Goal: Information Seeking & Learning: Learn about a topic

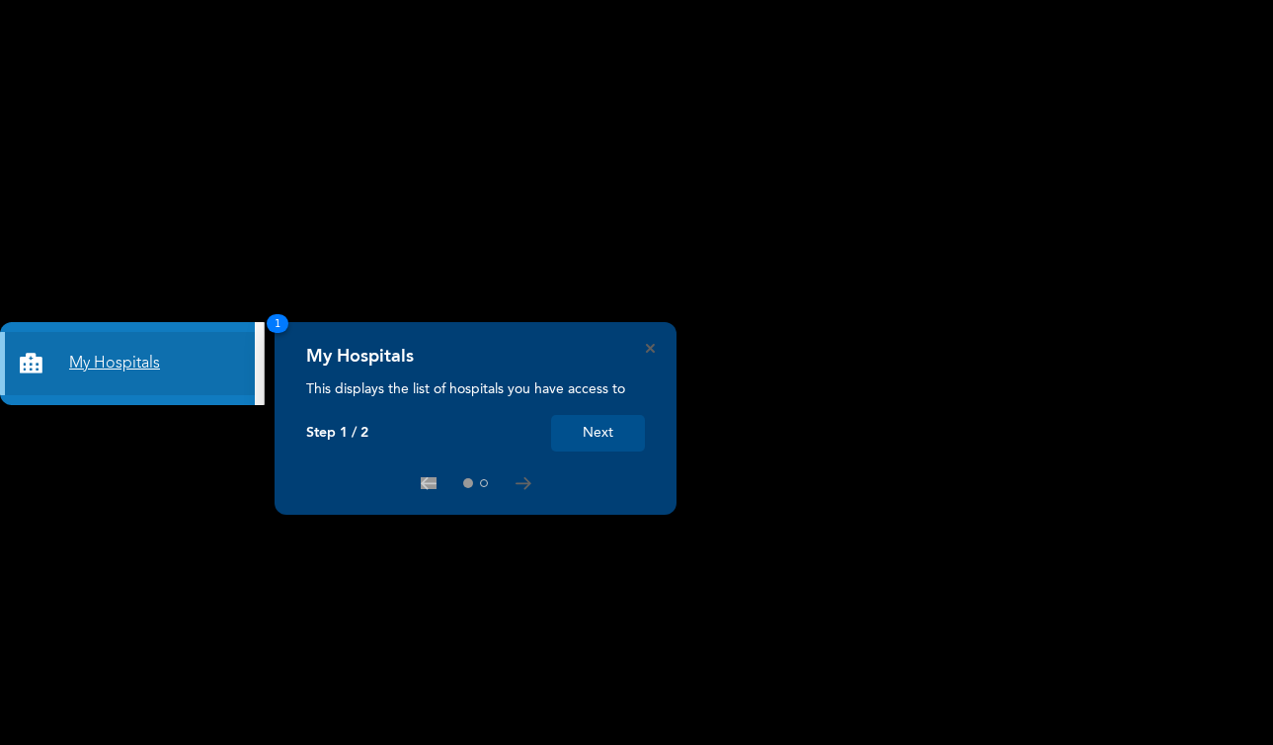
click at [103, 362] on link "My Hospitals" at bounding box center [127, 363] width 255 height 63
click at [601, 437] on button "Next" at bounding box center [598, 433] width 94 height 37
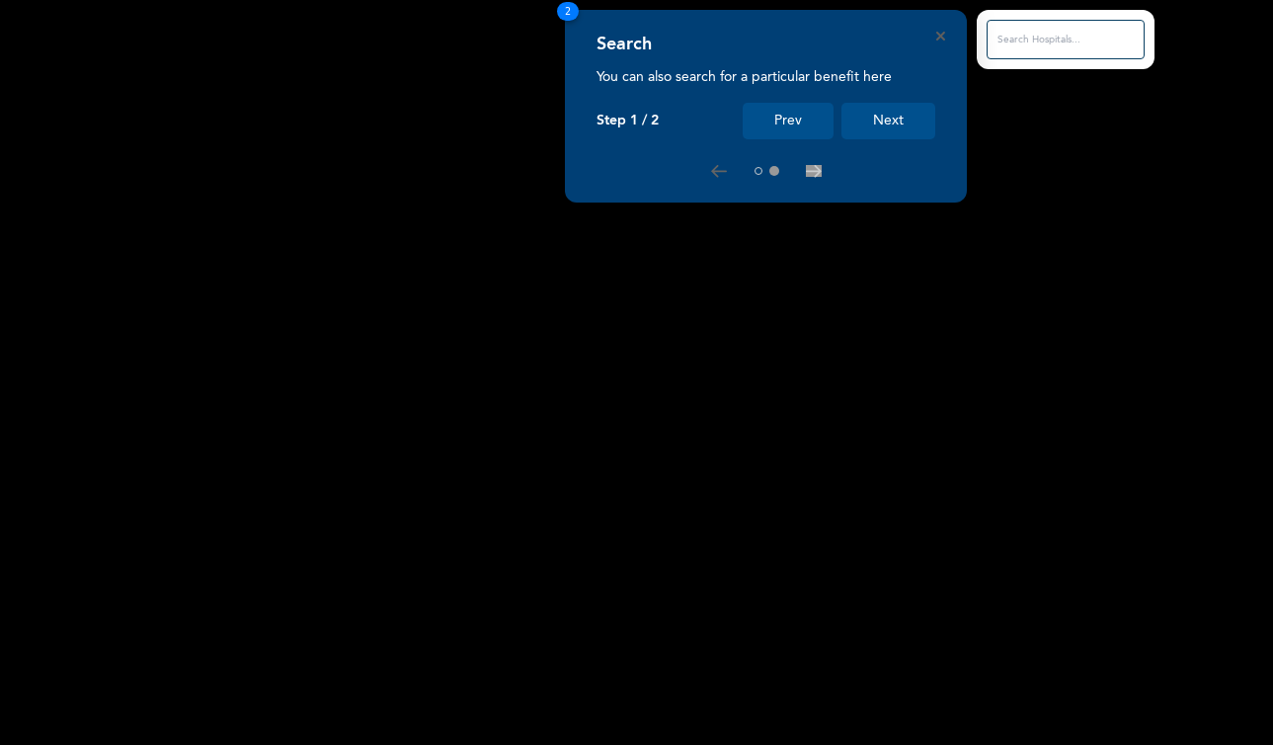
click at [1010, 37] on input "text" at bounding box center [1066, 40] width 158 height 40
click at [1040, 47] on input "text" at bounding box center [1066, 40] width 158 height 40
click at [785, 233] on rect at bounding box center [636, 372] width 1273 height 745
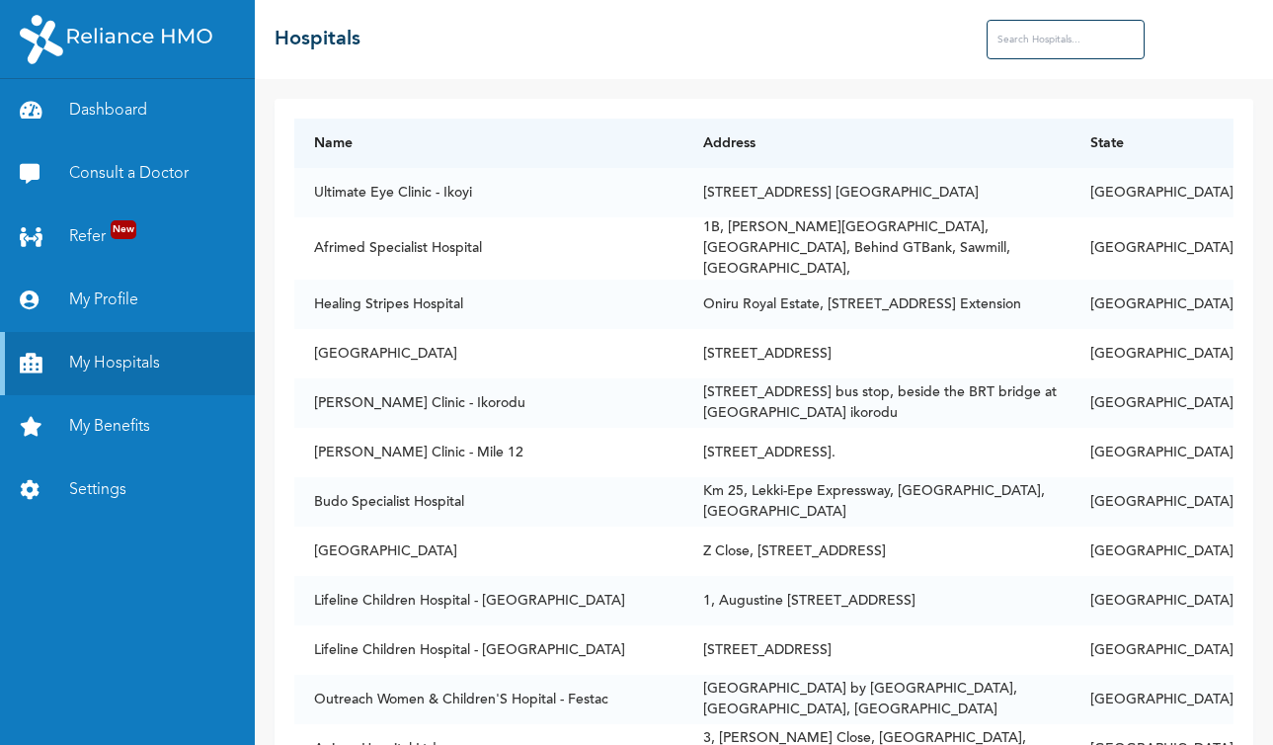
click at [785, 233] on td "1B, [PERSON_NAME][GEOGRAPHIC_DATA], [GEOGRAPHIC_DATA], Behind GTBank, Sawmill, …" at bounding box center [876, 248] width 387 height 62
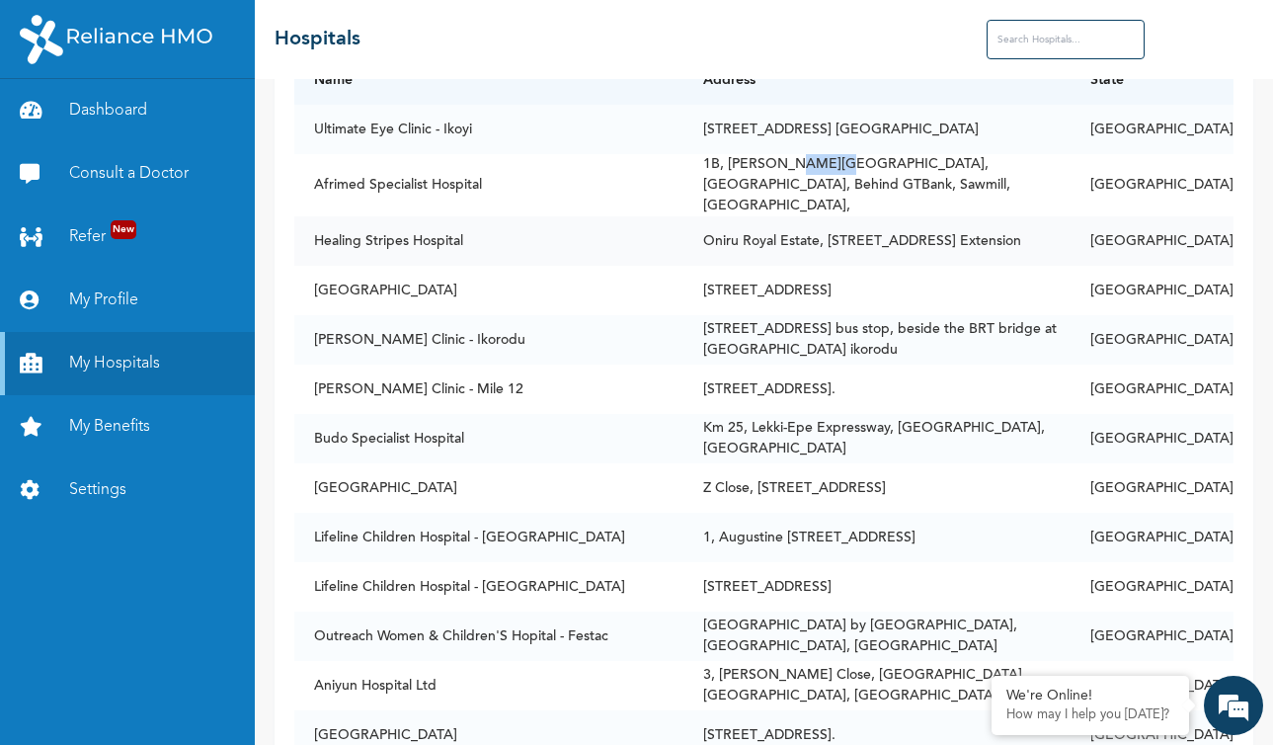
scroll to position [99, 0]
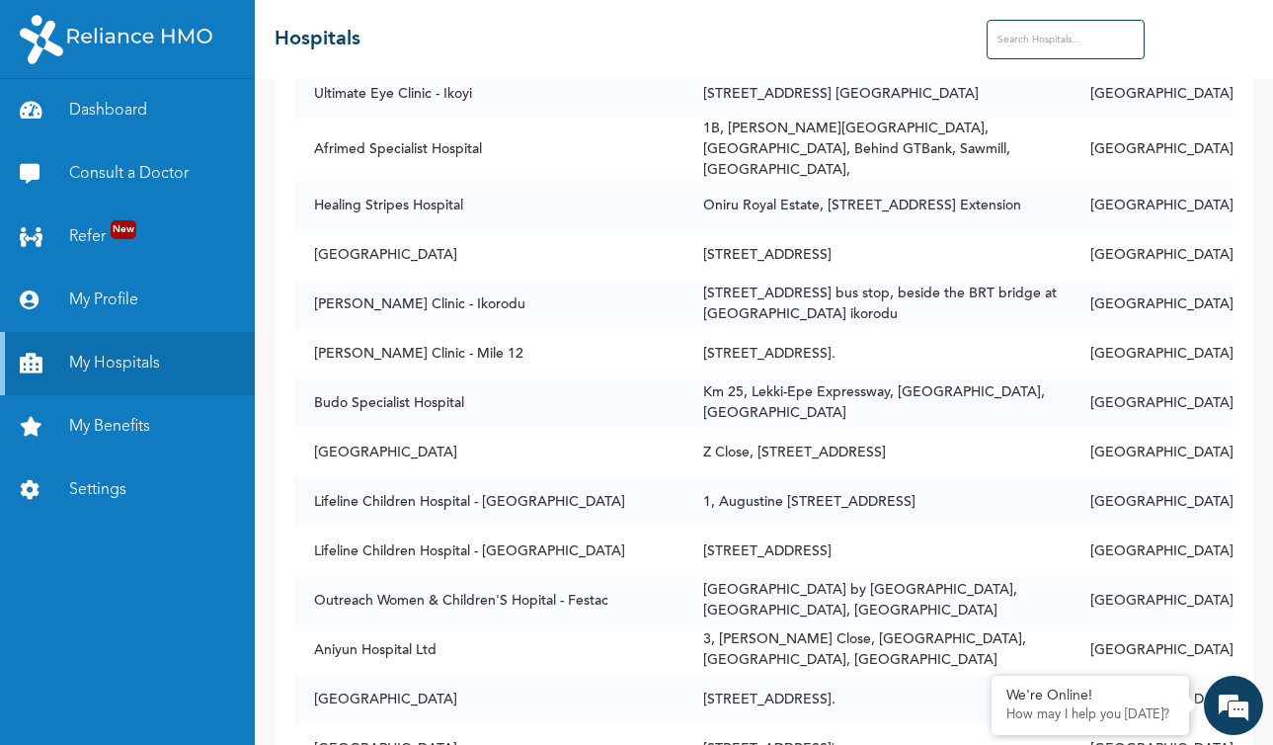
click at [1037, 34] on input "text" at bounding box center [1066, 40] width 158 height 40
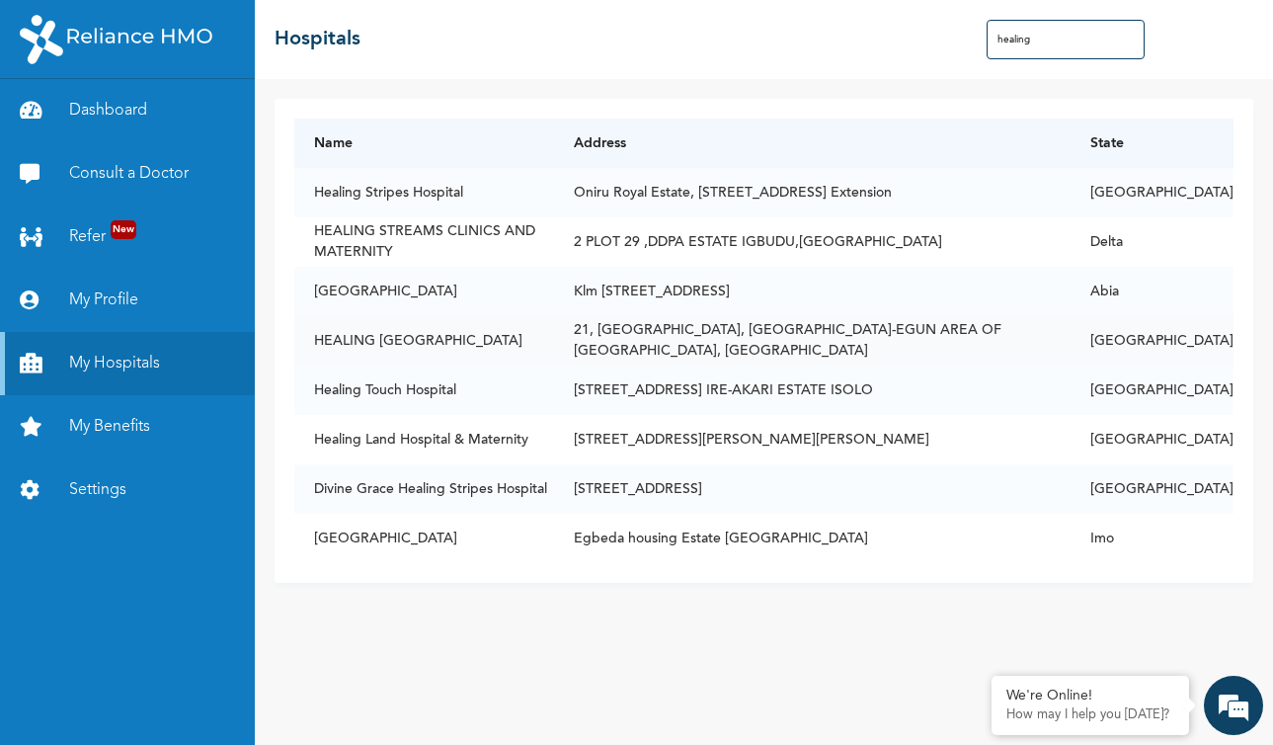
scroll to position [0, 0]
type input "healing"
click at [89, 428] on link "My Benefits" at bounding box center [127, 426] width 255 height 63
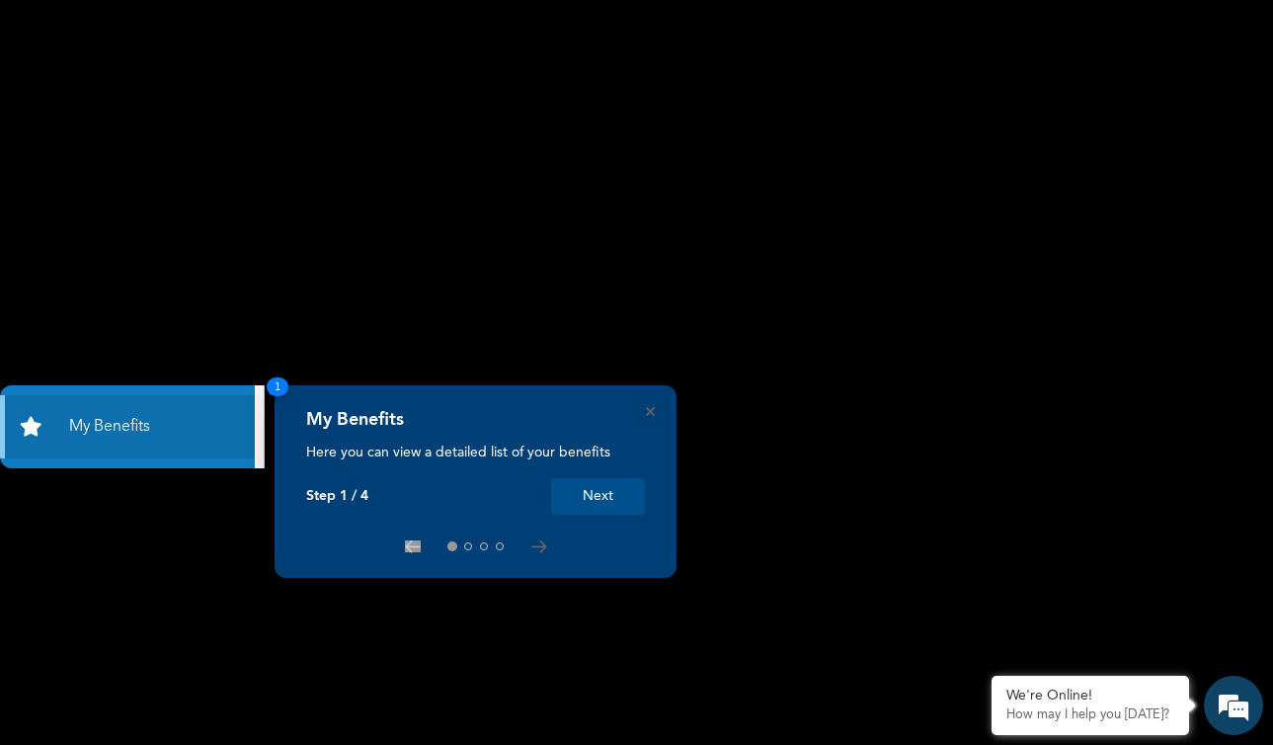
click at [745, 284] on rect at bounding box center [636, 372] width 1273 height 745
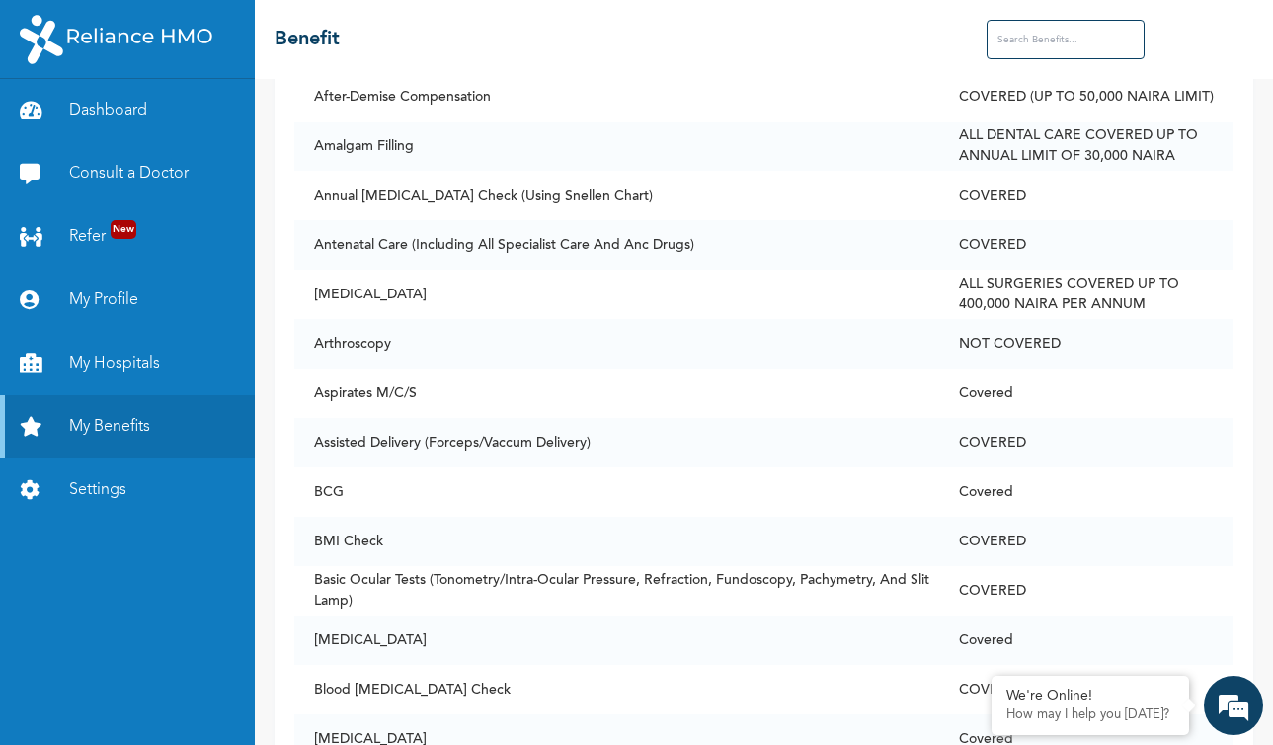
scroll to position [790, 0]
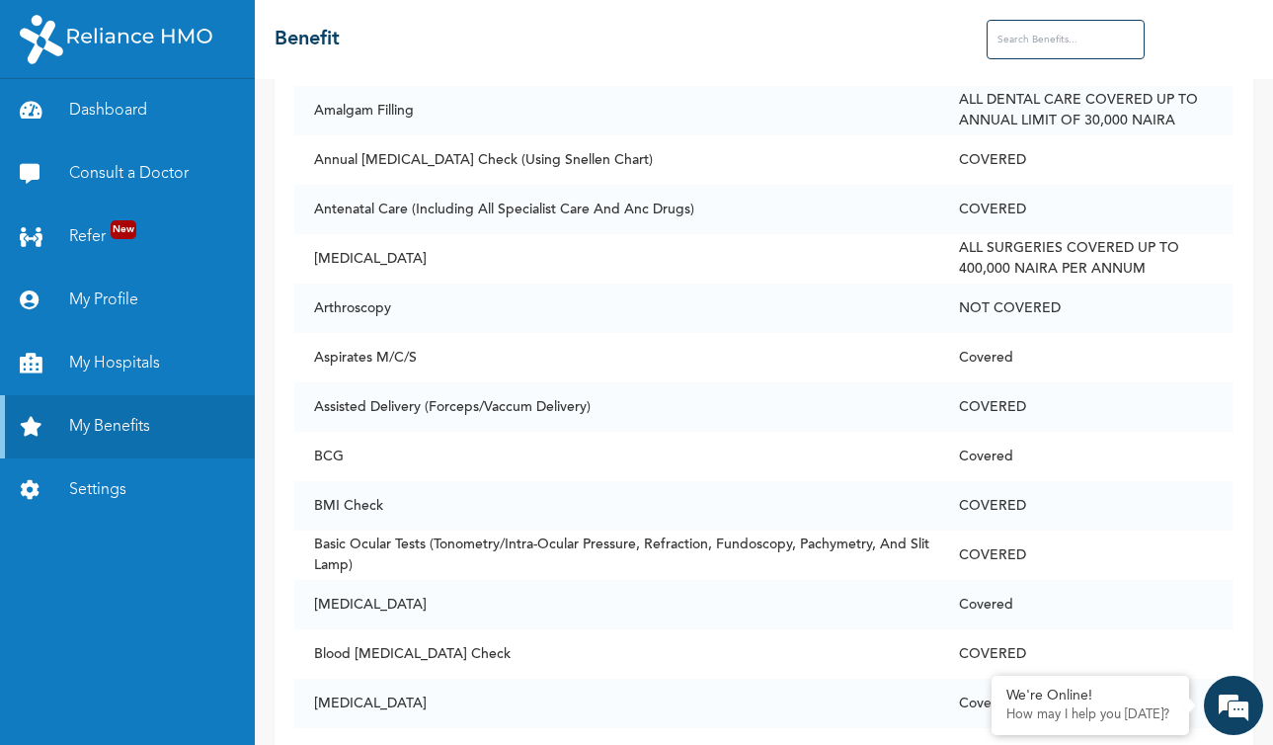
click at [1047, 50] on input "text" at bounding box center [1066, 40] width 158 height 40
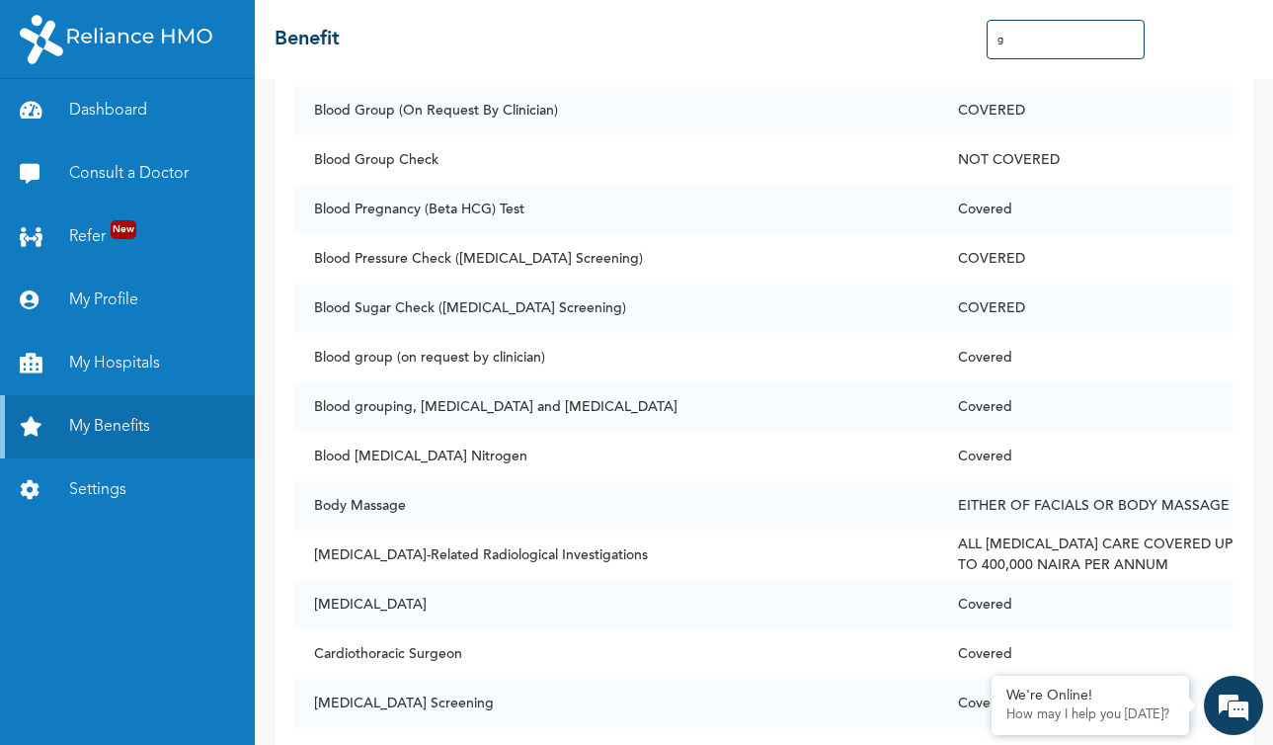
scroll to position [0, 0]
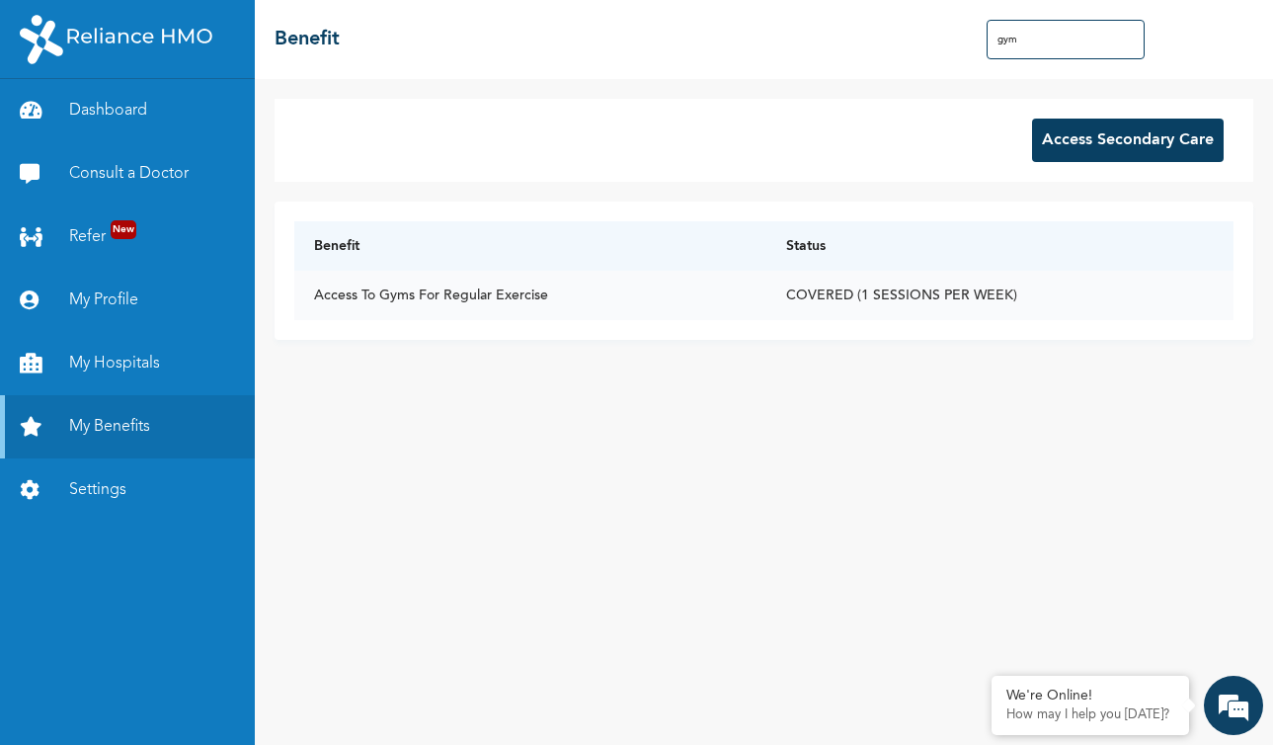
type input "gym"
click at [905, 289] on td "COVERED (1 SESSIONS PER WEEK)" at bounding box center [999, 295] width 467 height 49
click at [1098, 145] on button "Access Secondary Care" at bounding box center [1128, 140] width 192 height 43
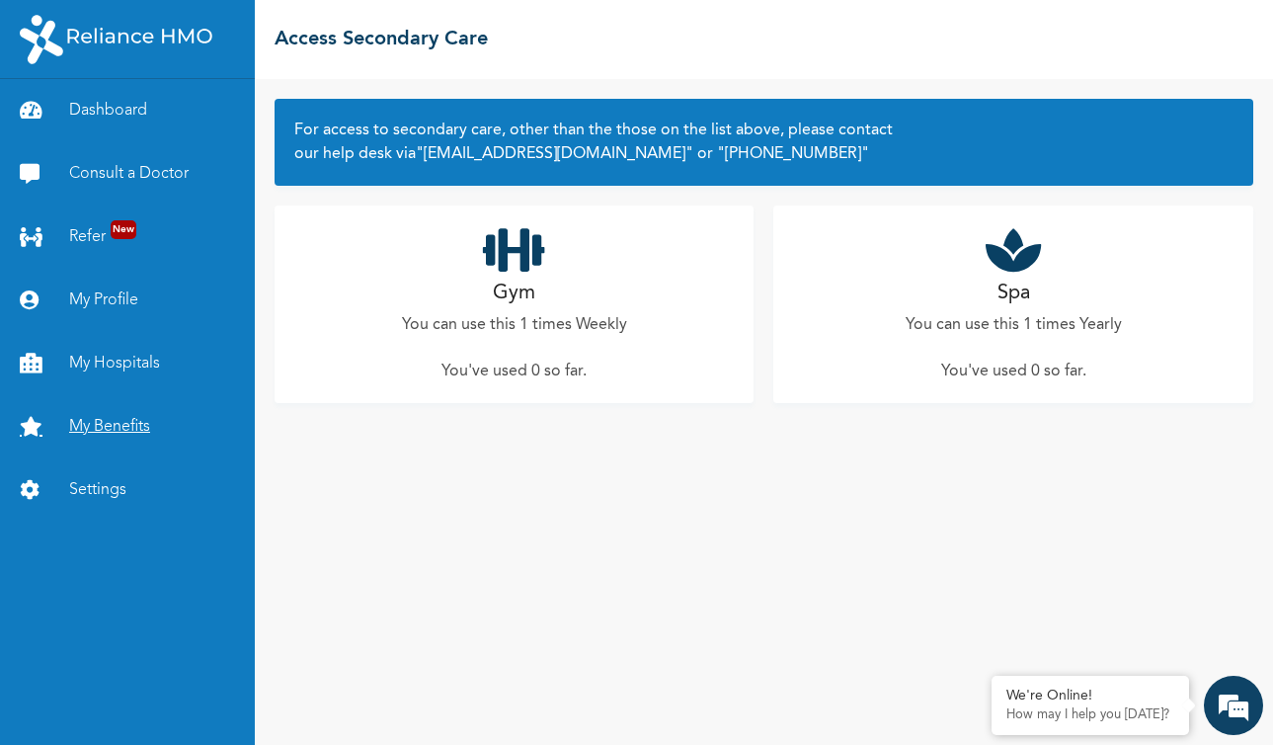
click at [119, 421] on link "My Benefits" at bounding box center [127, 426] width 255 height 63
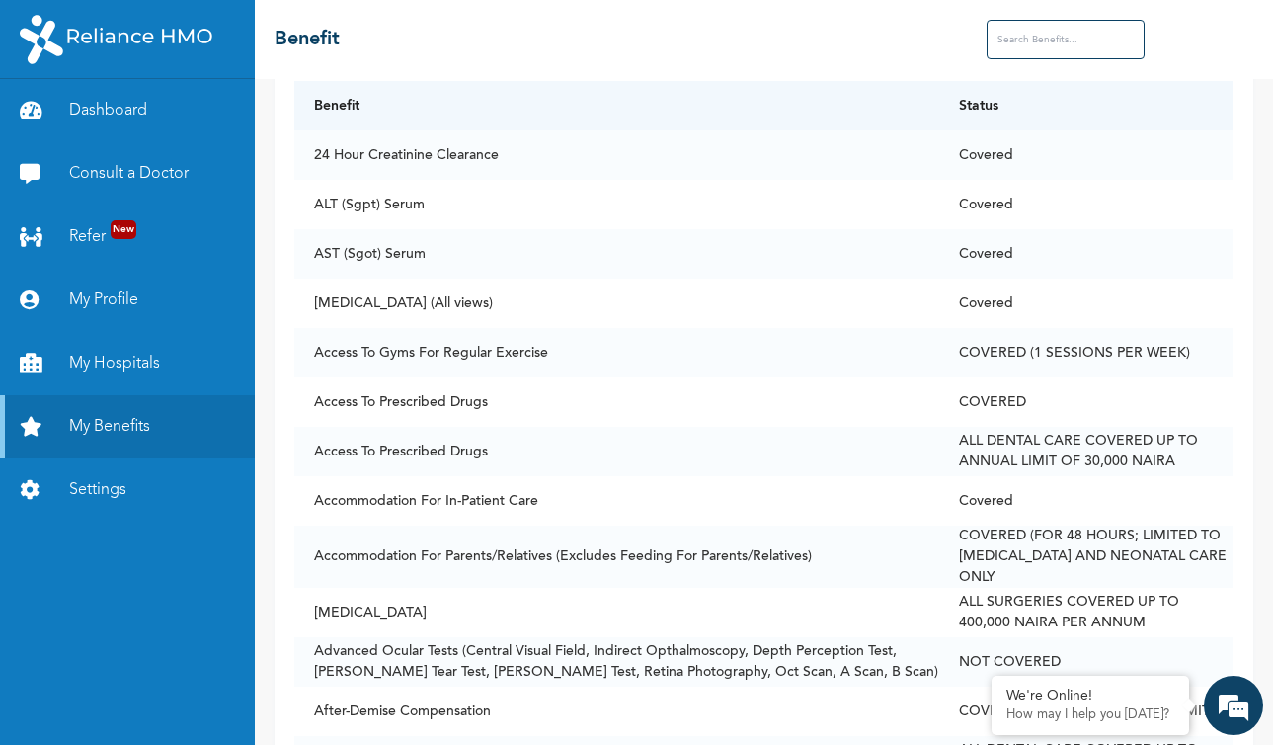
scroll to position [99, 0]
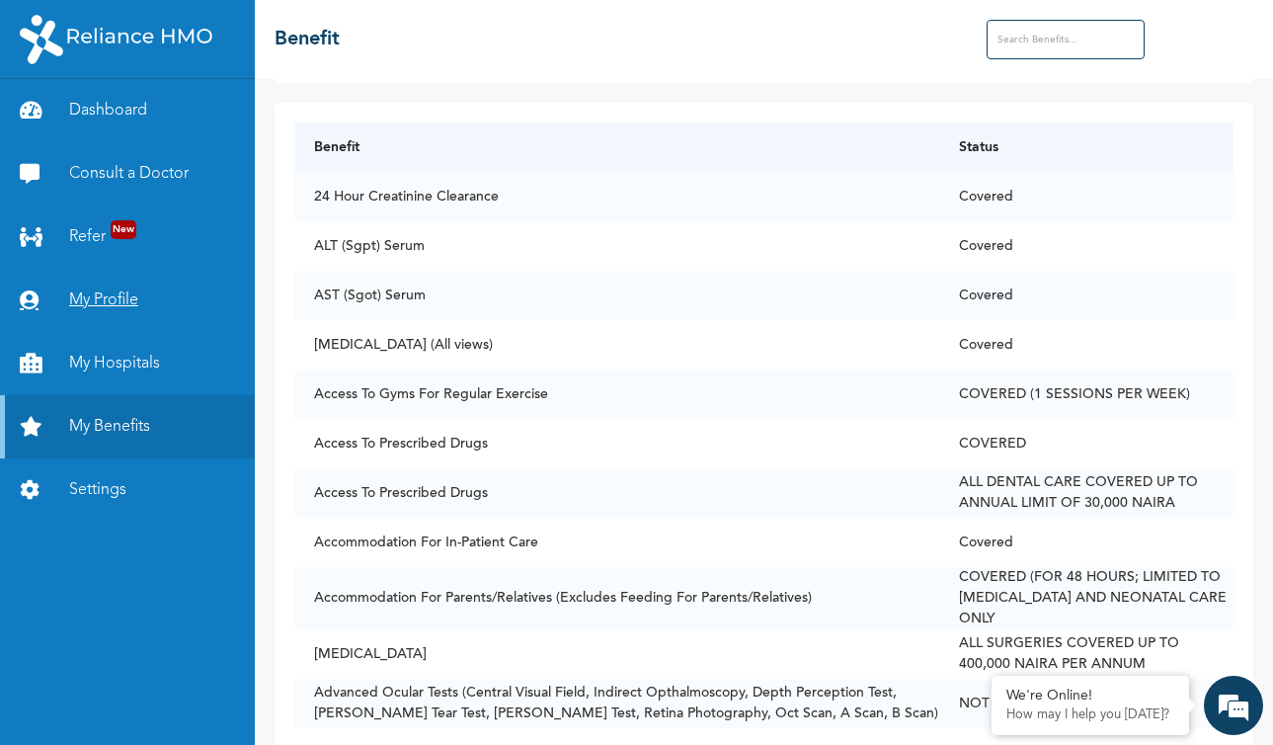
click at [95, 302] on link "My Profile" at bounding box center [127, 300] width 255 height 63
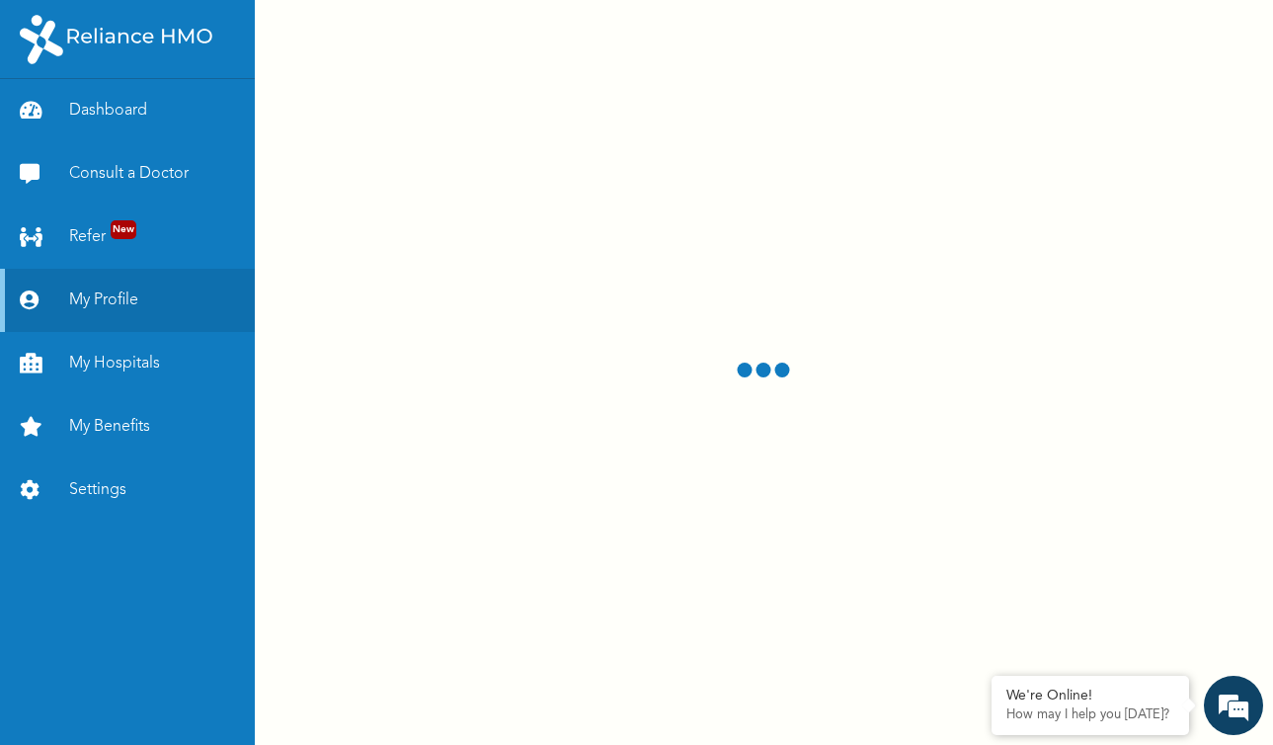
click at [684, 348] on div at bounding box center [764, 372] width 1018 height 745
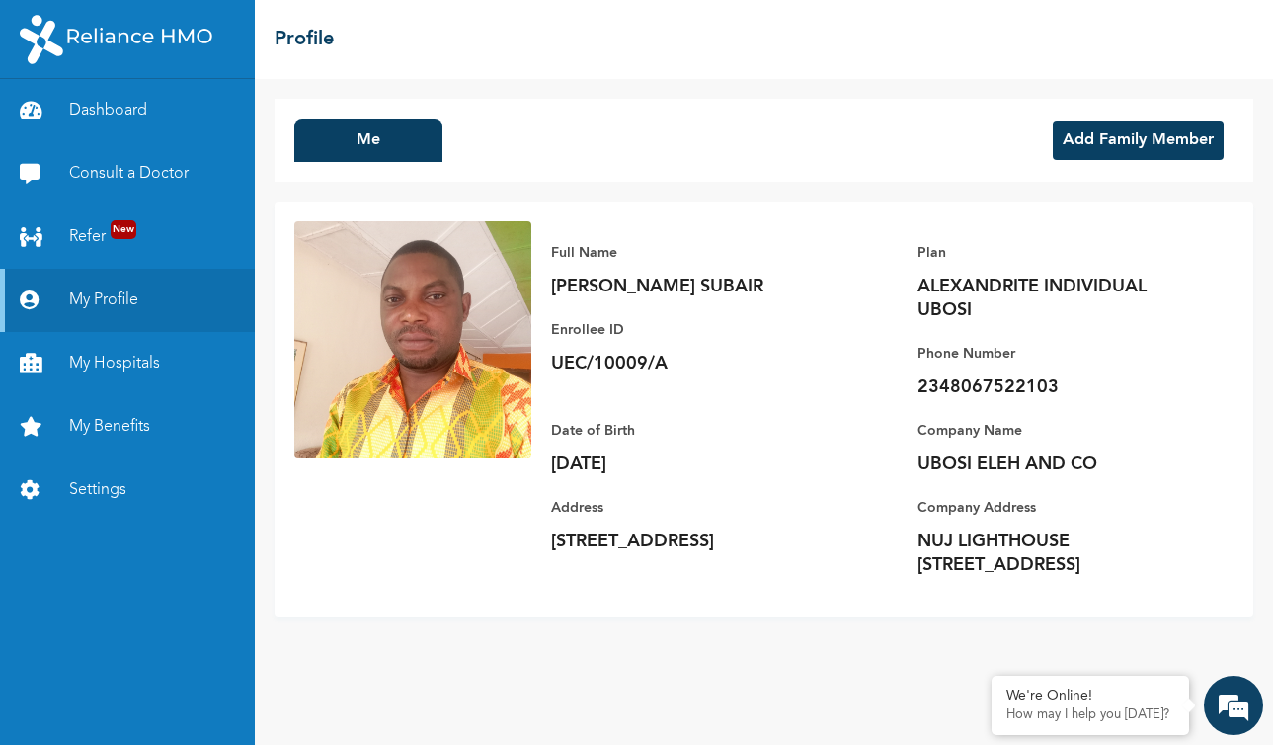
click at [1114, 141] on button "Add Family Member" at bounding box center [1138, 140] width 171 height 40
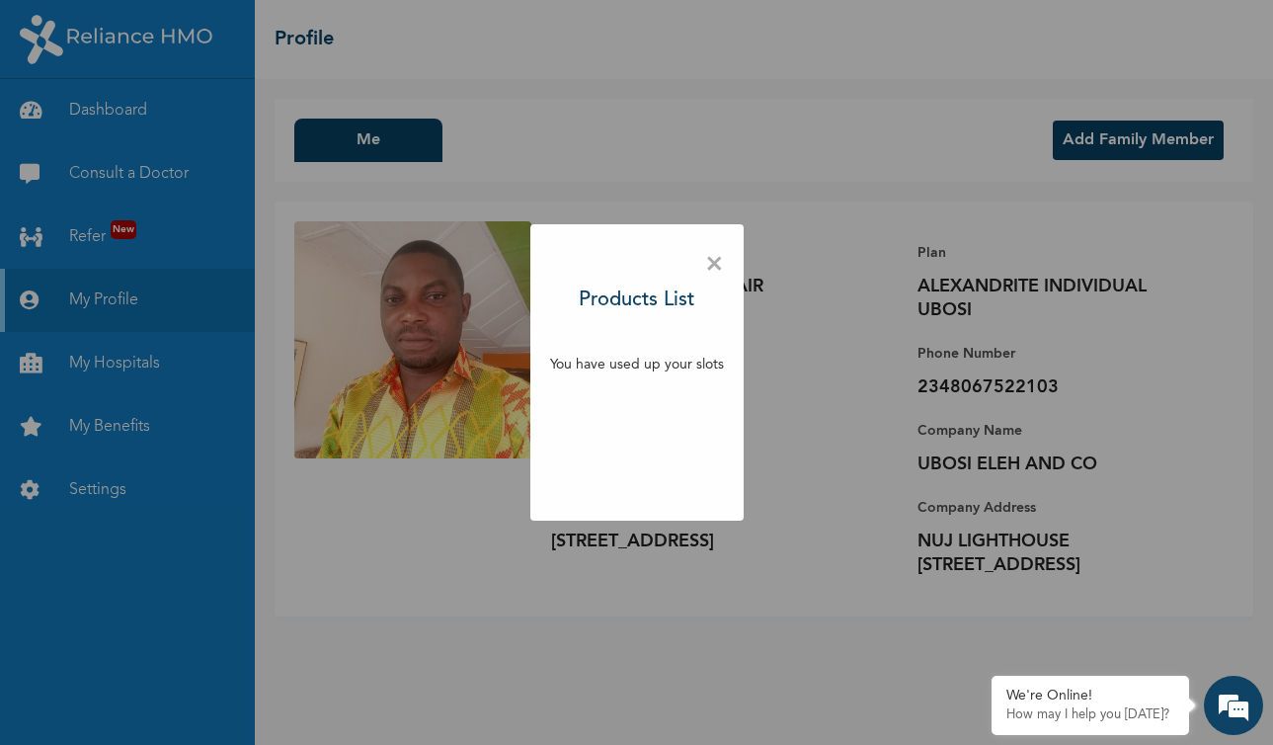
click at [717, 264] on span "×" at bounding box center [714, 264] width 19 height 41
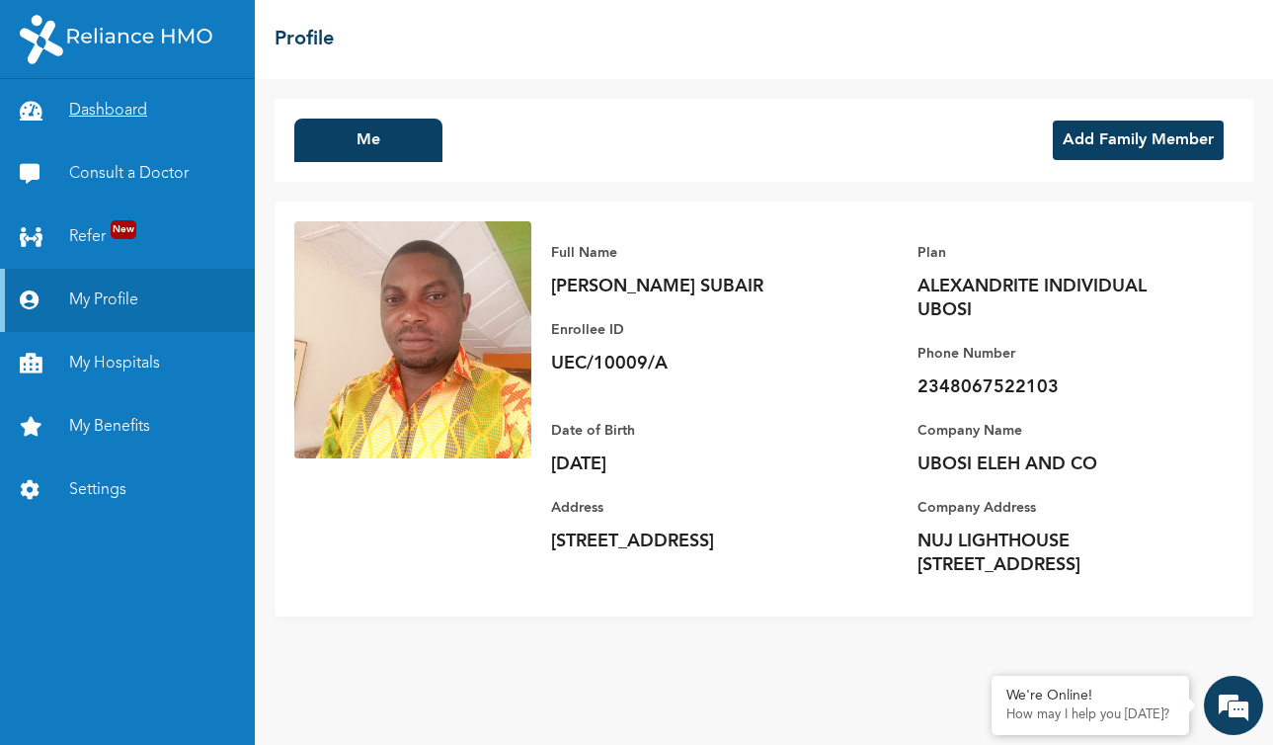
click at [127, 106] on link "Dashboard" at bounding box center [127, 110] width 255 height 63
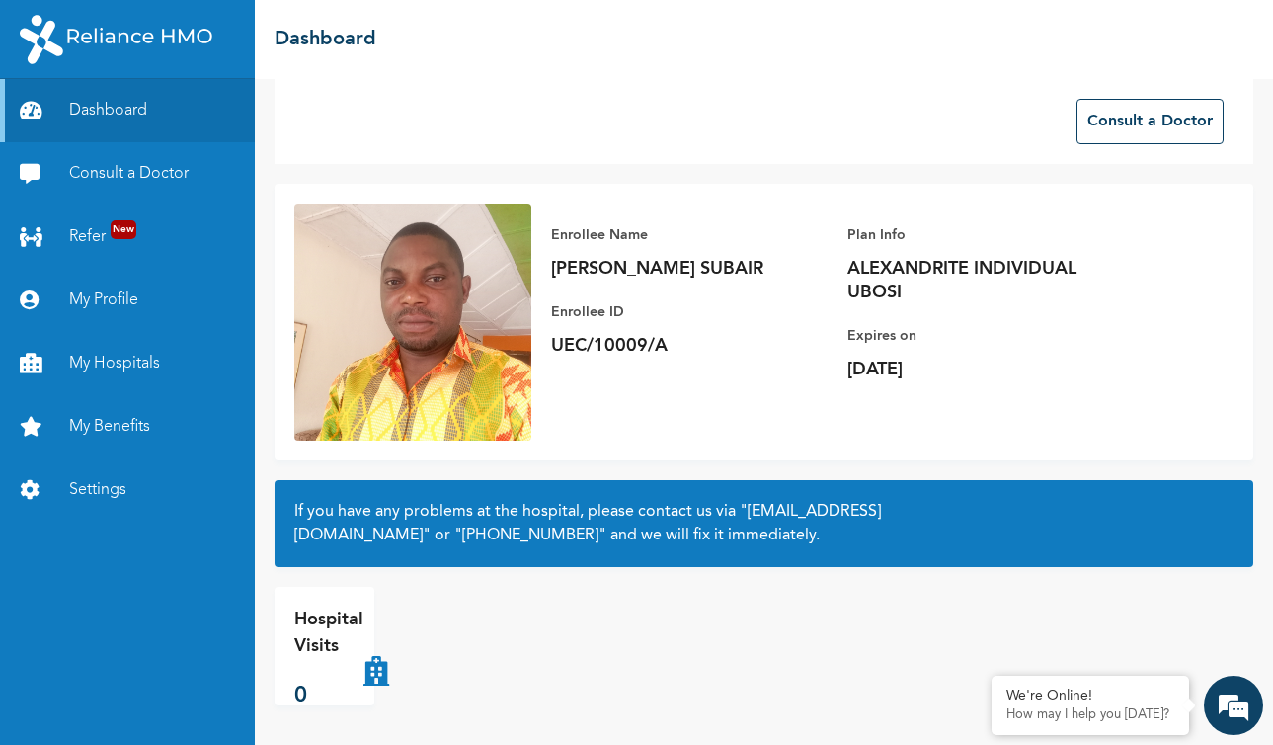
scroll to position [9, 0]
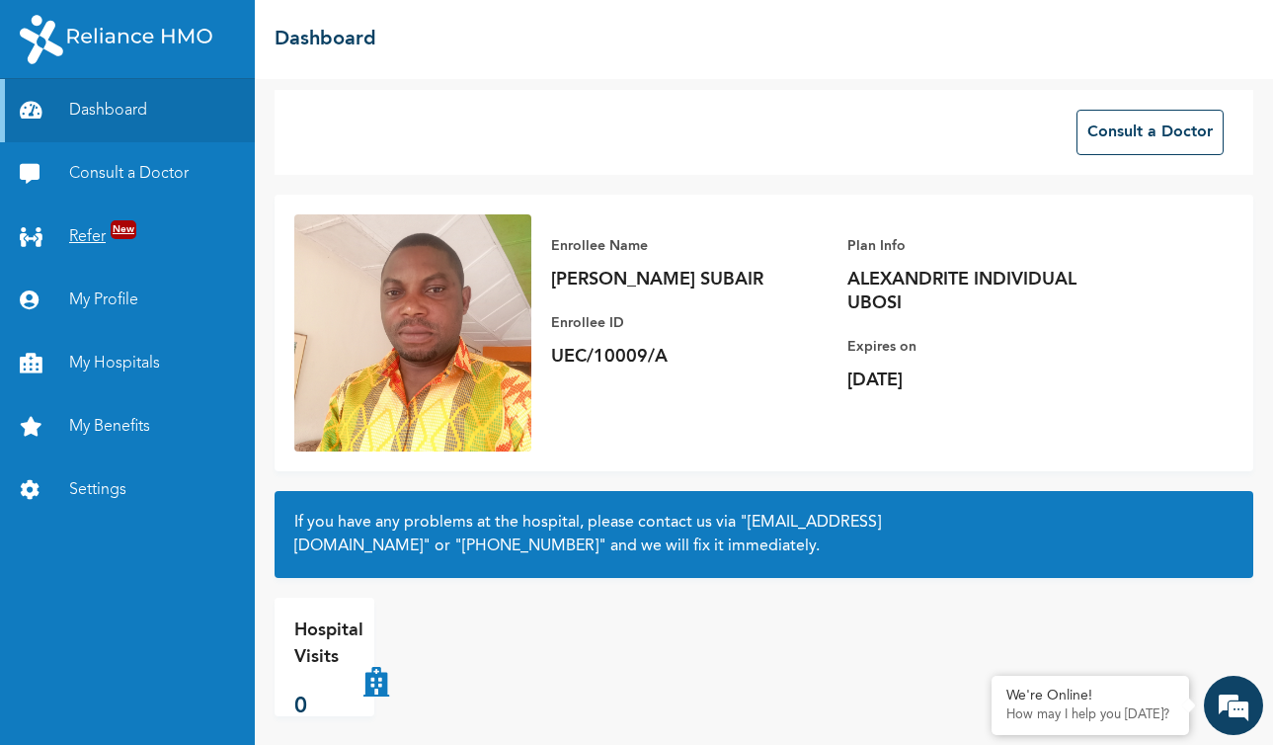
click at [92, 232] on link "Refer New" at bounding box center [127, 236] width 255 height 63
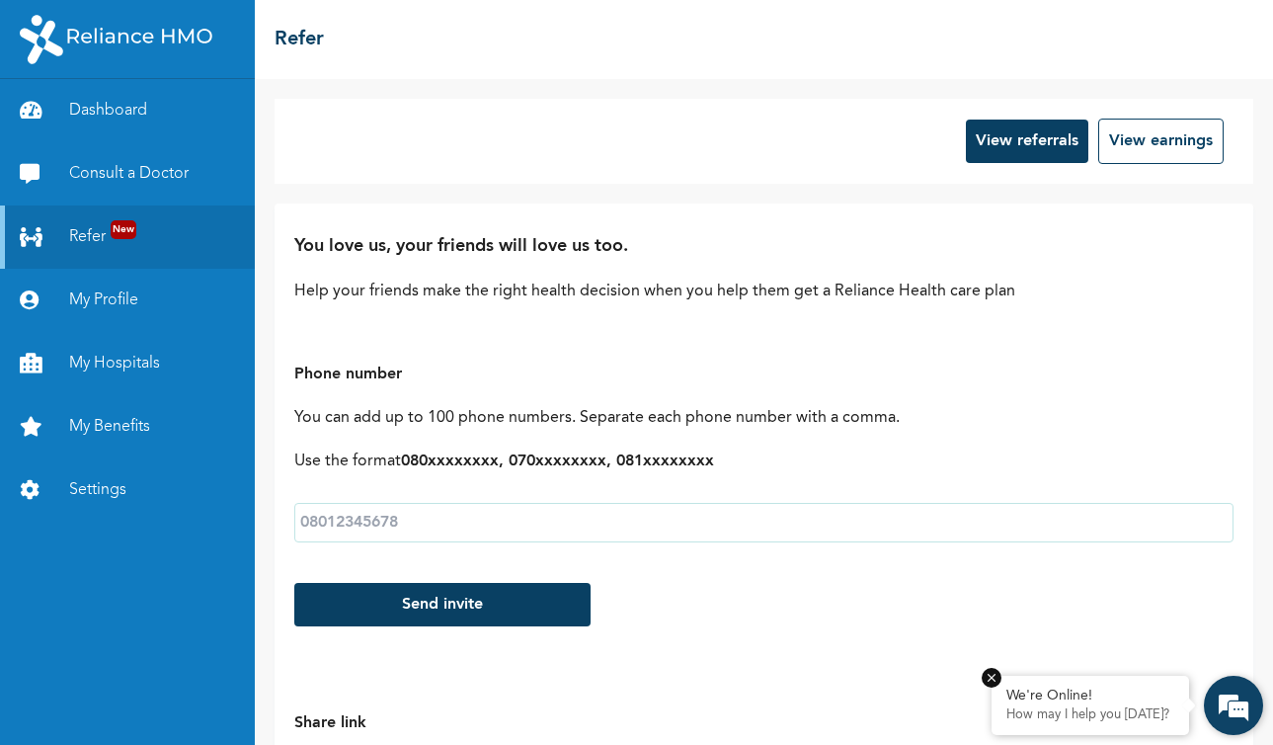
drag, startPoint x: 1102, startPoint y: 700, endPoint x: 219, endPoint y: 412, distance: 928.8
click at [1102, 700] on div "We're Online!" at bounding box center [1090, 695] width 168 height 17
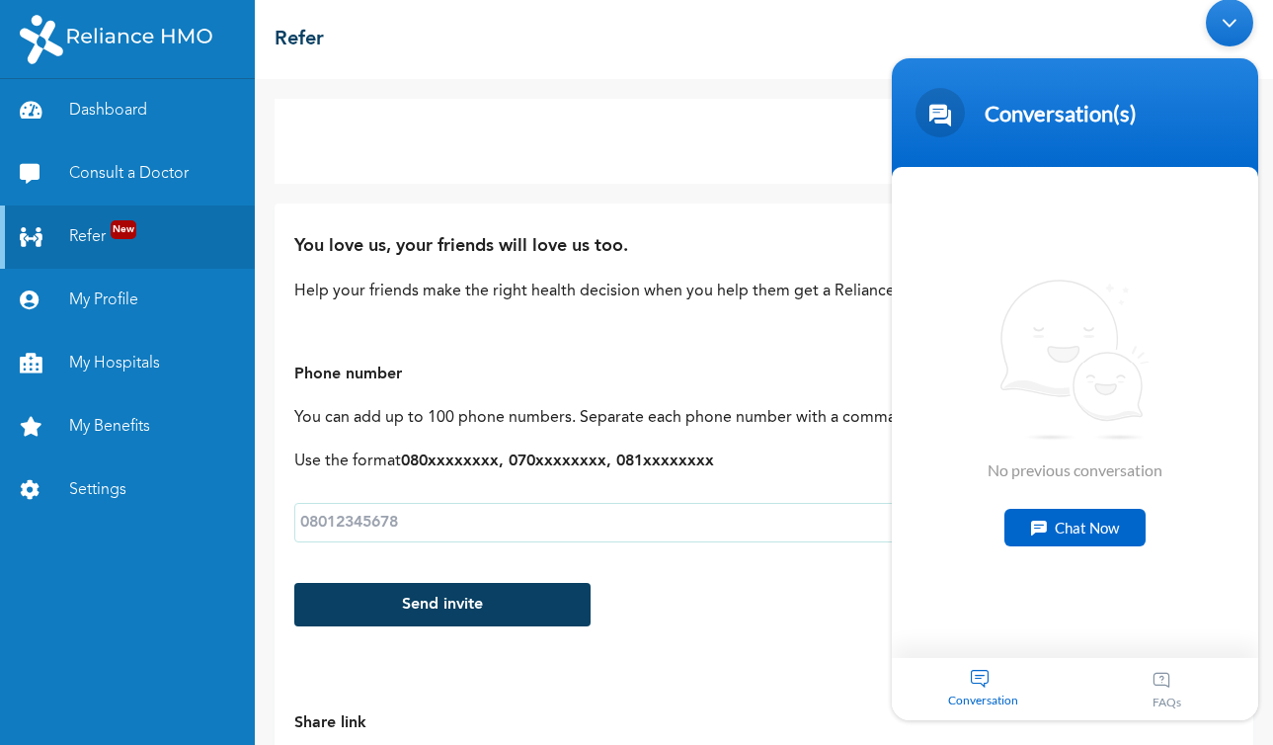
click at [1060, 520] on div "Chat Now" at bounding box center [1074, 528] width 141 height 38
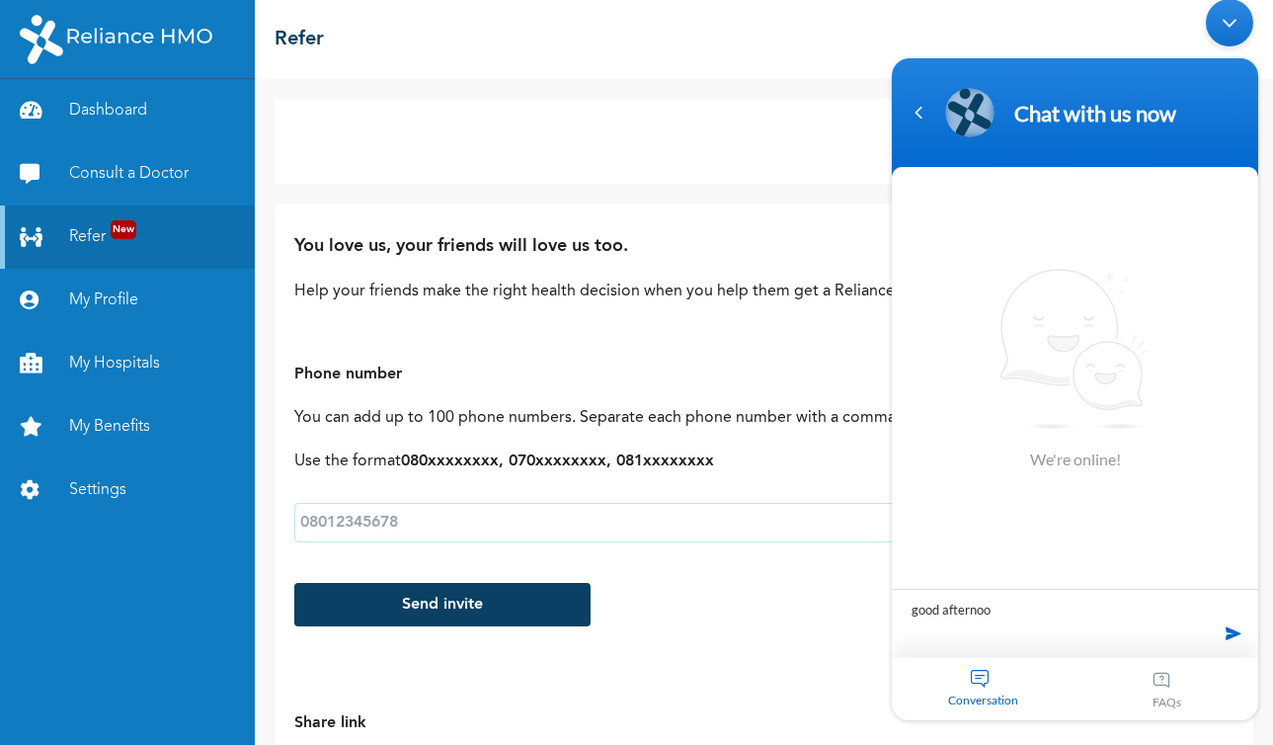
type textarea "good afternoon"
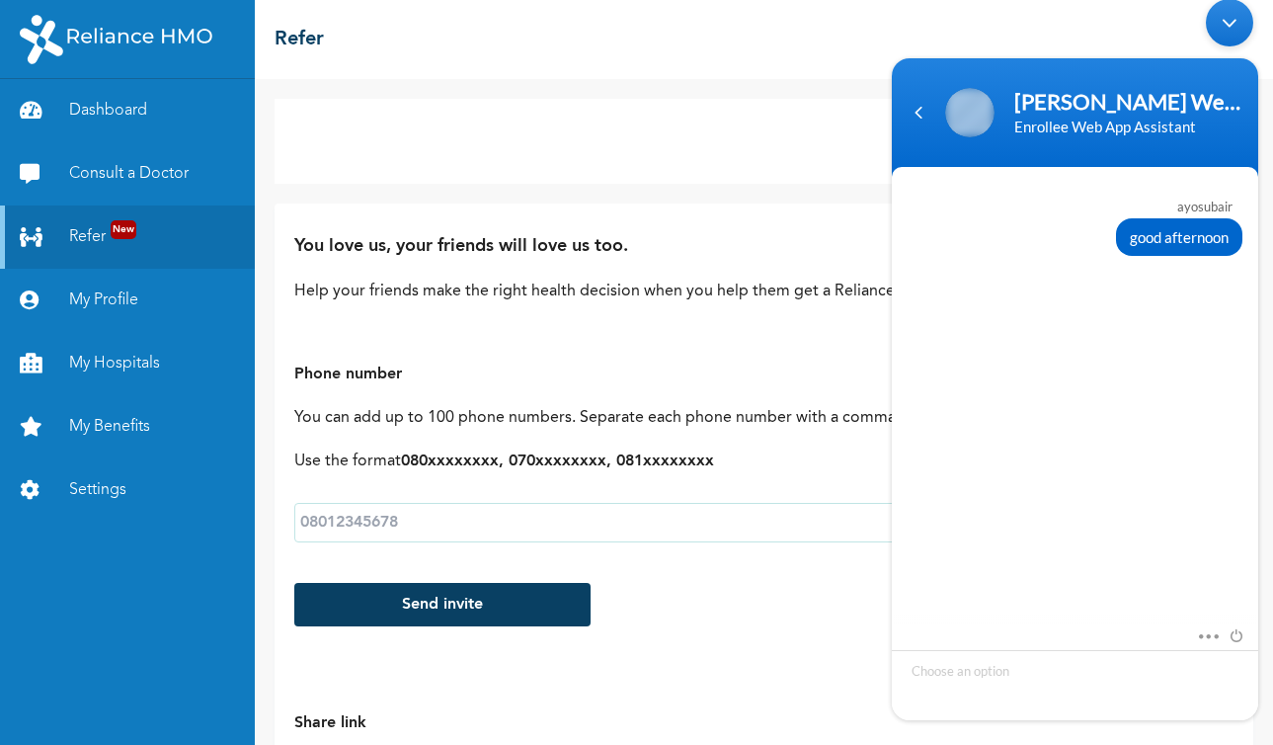
scroll to position [380, 0]
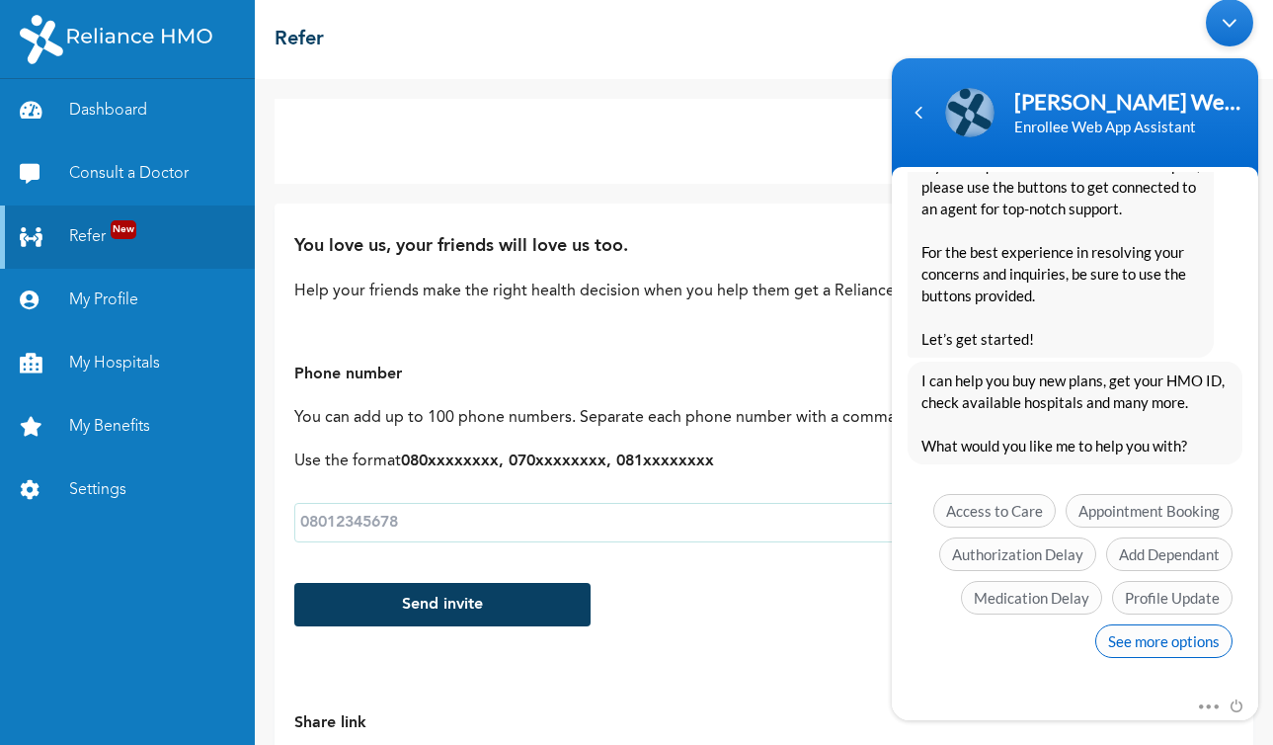
click at [1152, 643] on span "See more options" at bounding box center [1163, 641] width 137 height 34
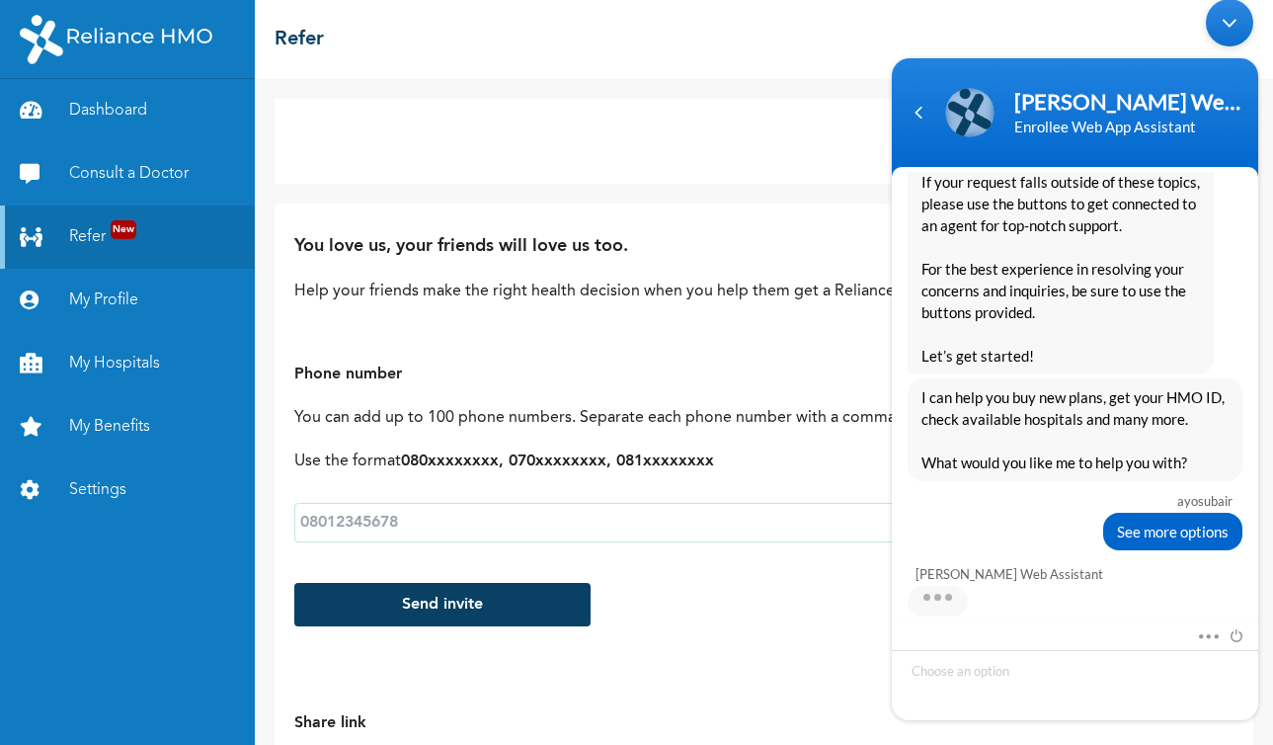
scroll to position [526, 0]
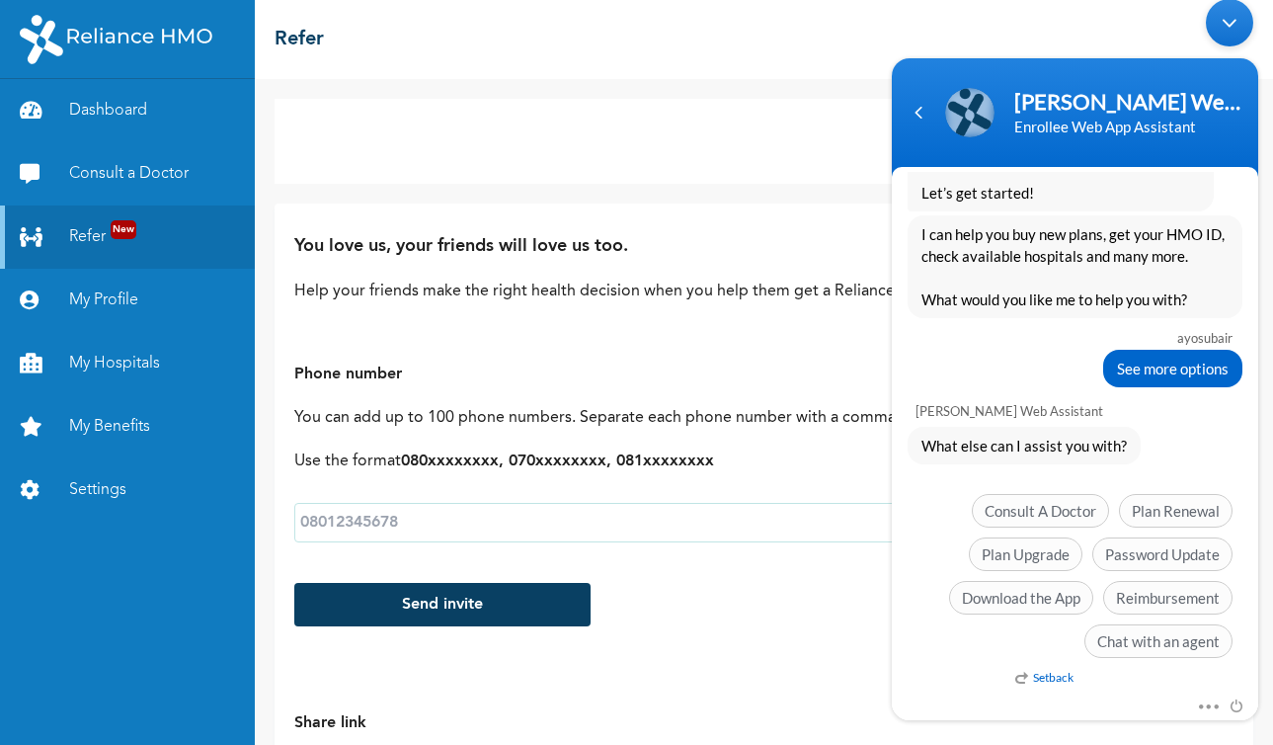
click at [1051, 680] on em "Setback" at bounding box center [1044, 677] width 58 height 15
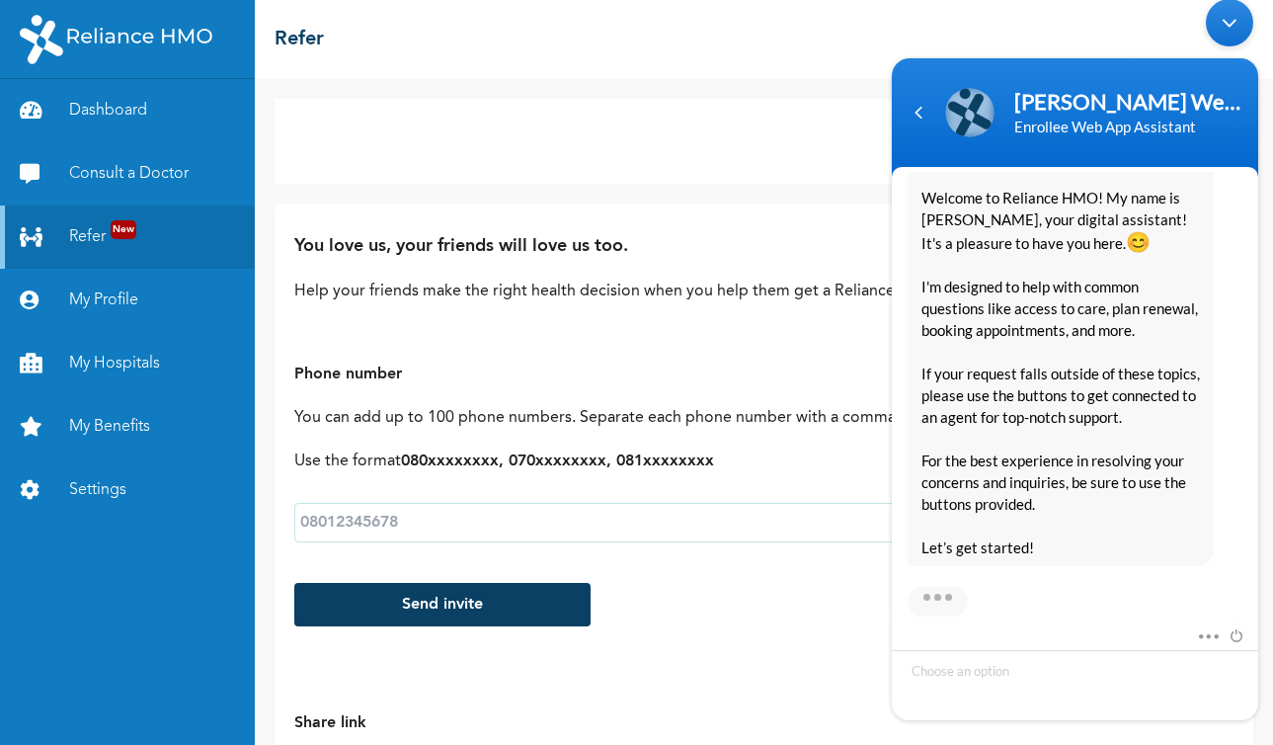
scroll to position [1172, 0]
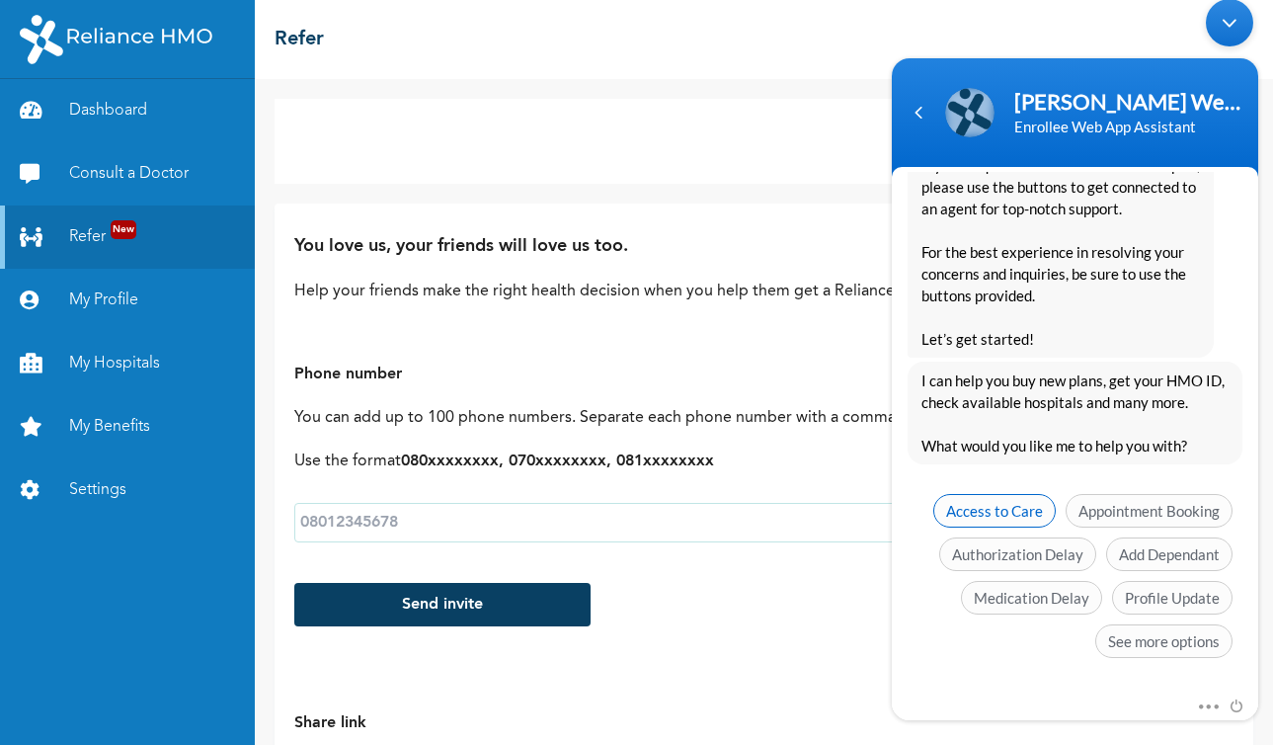
click at [1008, 506] on span "Access to Care" at bounding box center [994, 511] width 122 height 34
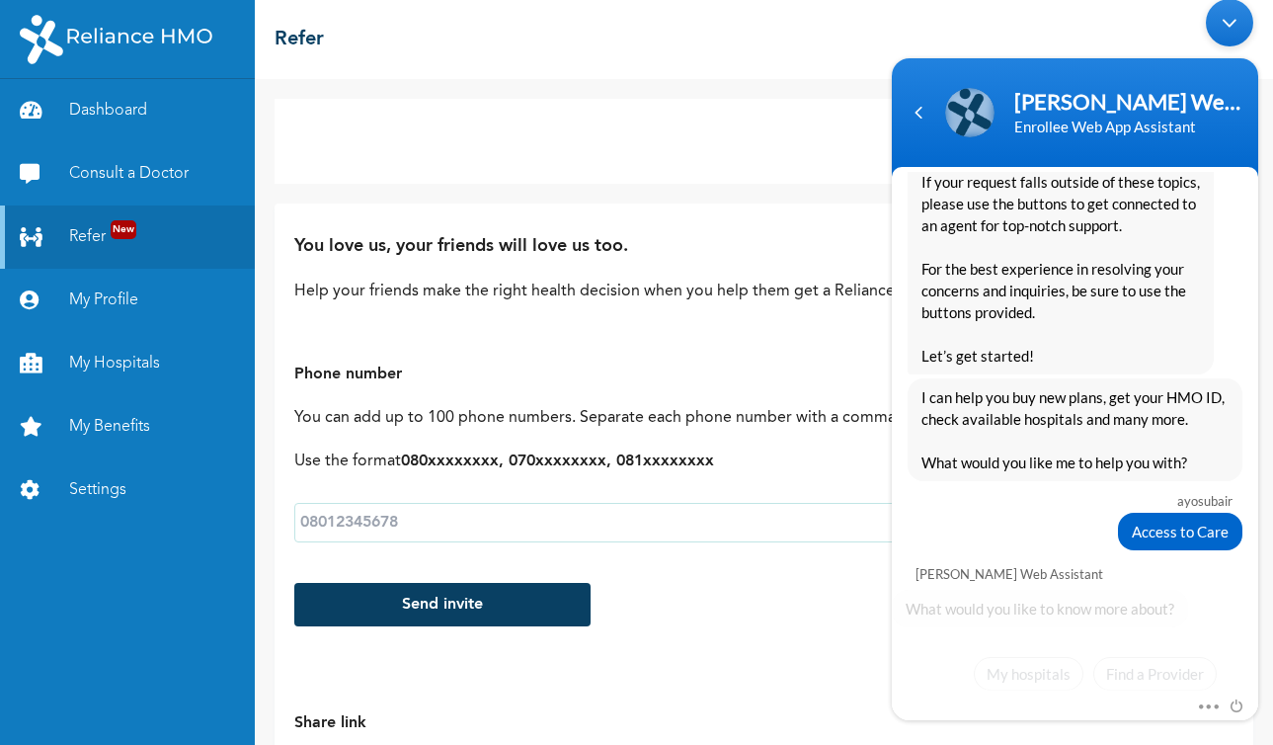
scroll to position [1231, 0]
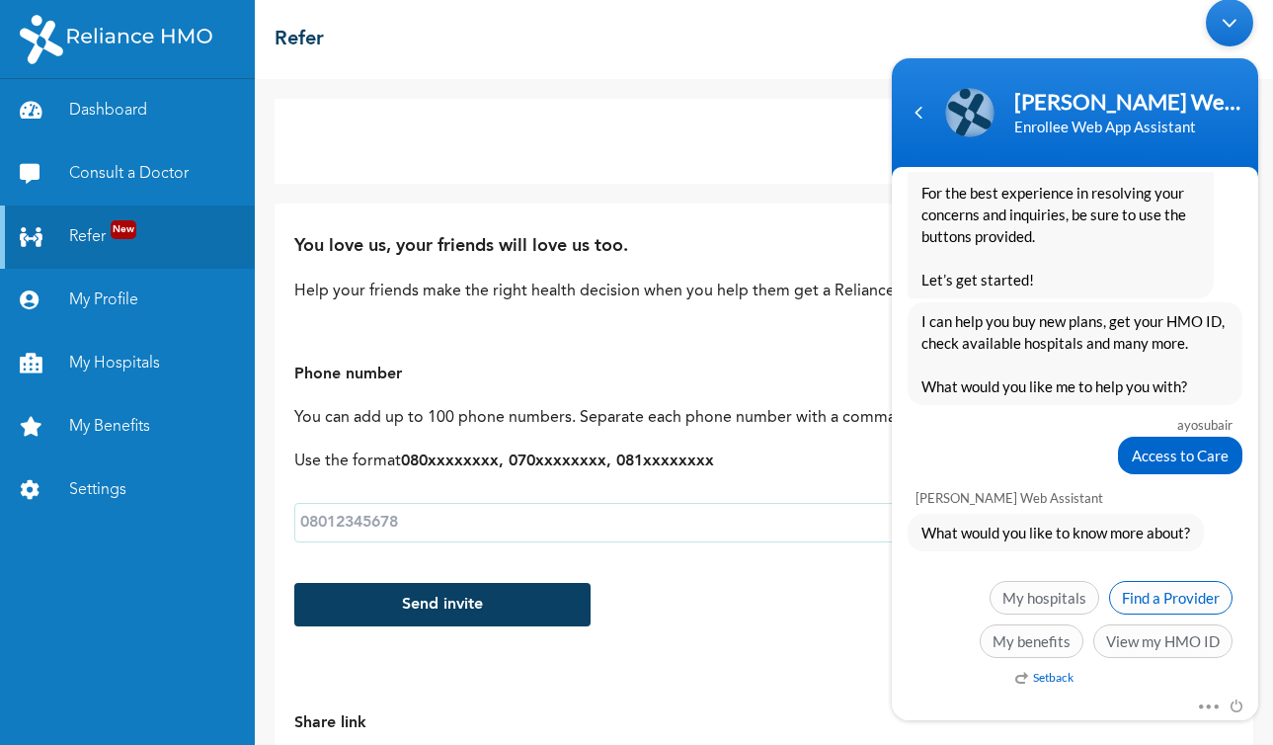
click at [1160, 597] on span "Find a Provider" at bounding box center [1170, 598] width 123 height 34
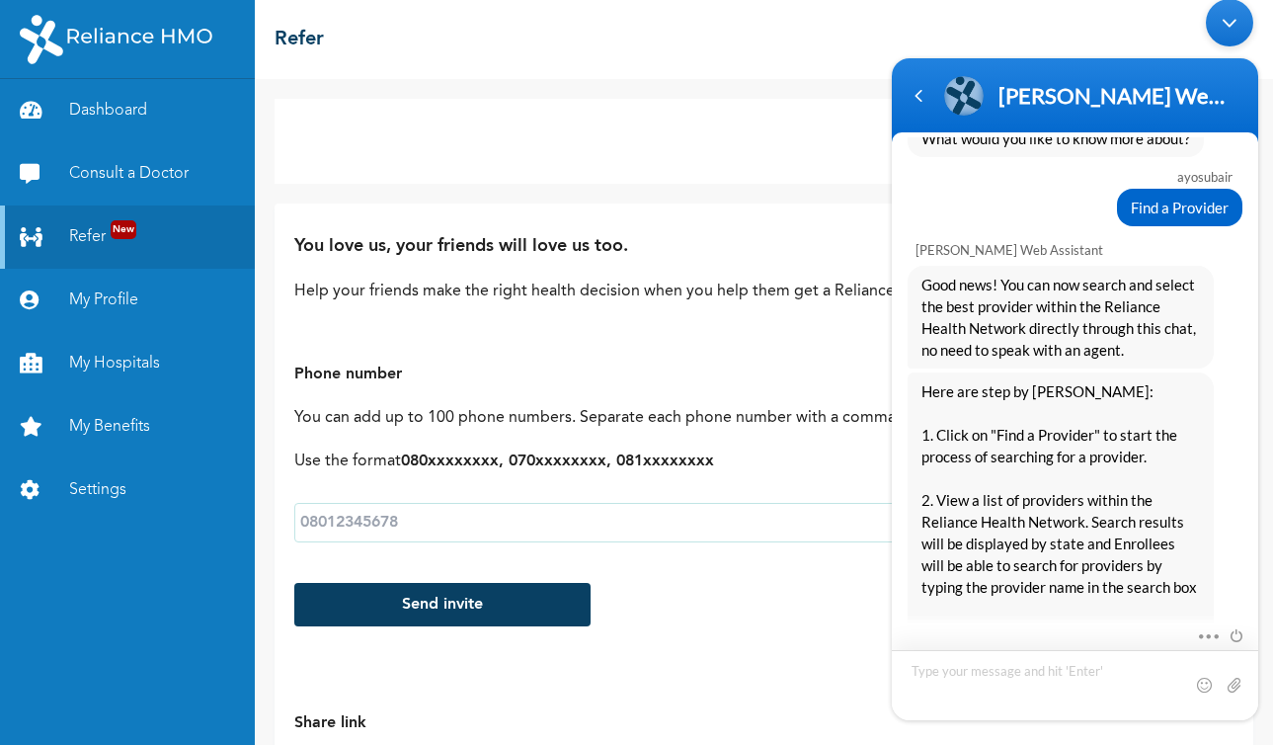
scroll to position [1690, 0]
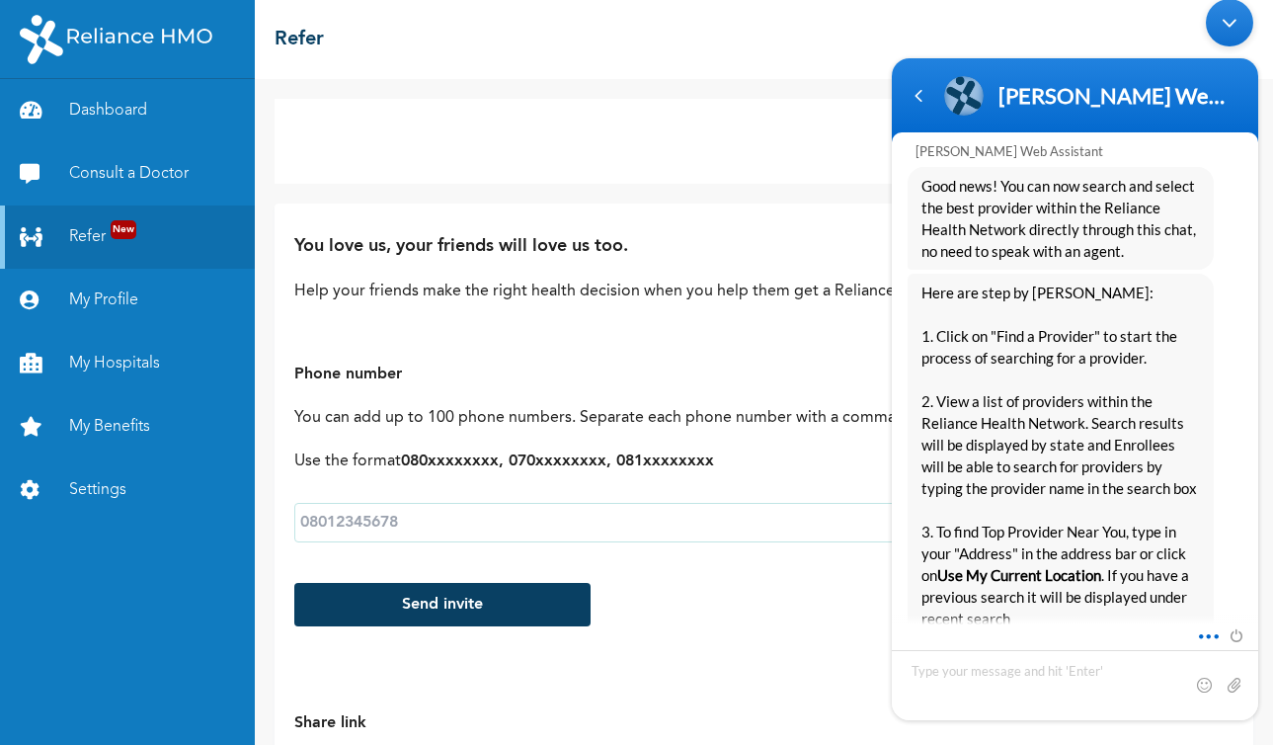
click at [1207, 633] on span at bounding box center [1203, 633] width 15 height 18
click at [1185, 389] on span "Here are step by [PERSON_NAME]: 1. Click on "Find a Provider" to start the proc…" at bounding box center [1060, 585] width 278 height 608
click at [967, 672] on textarea "Type your message and hit 'Enter'" at bounding box center [1075, 685] width 366 height 70
type textarea "find a provide"
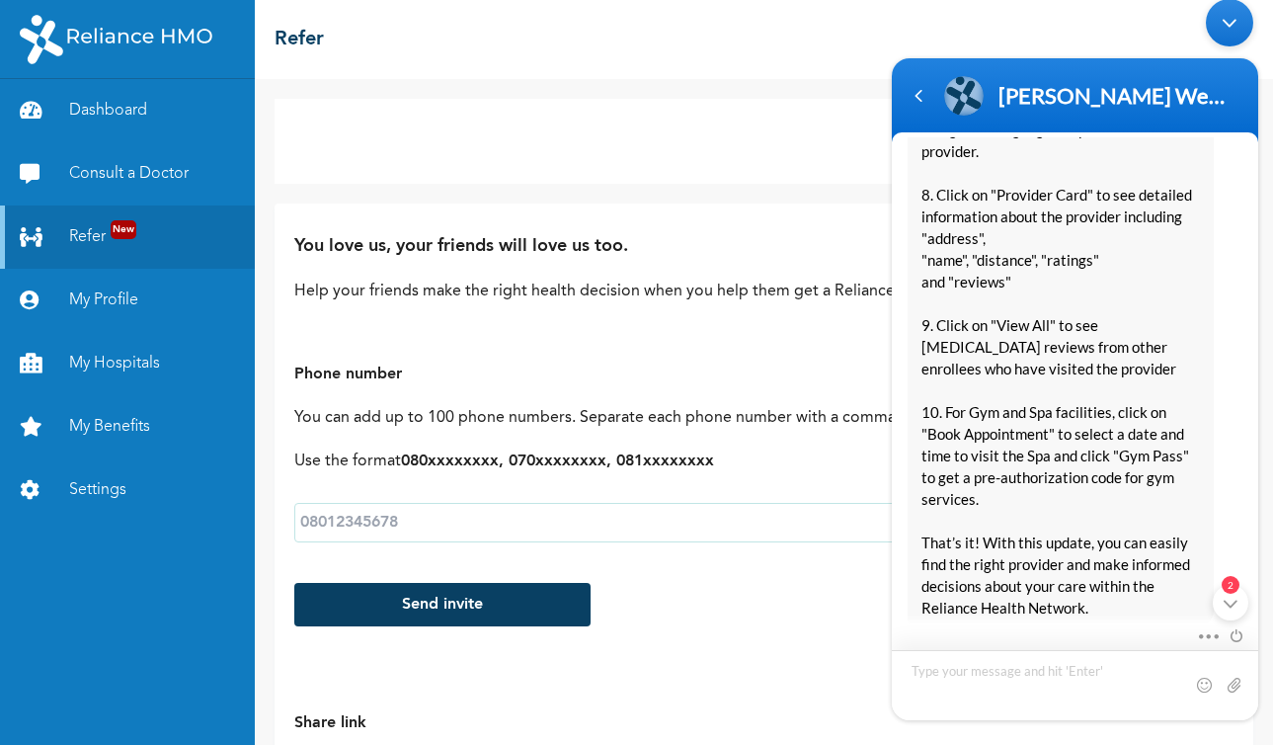
scroll to position [2924, 0]
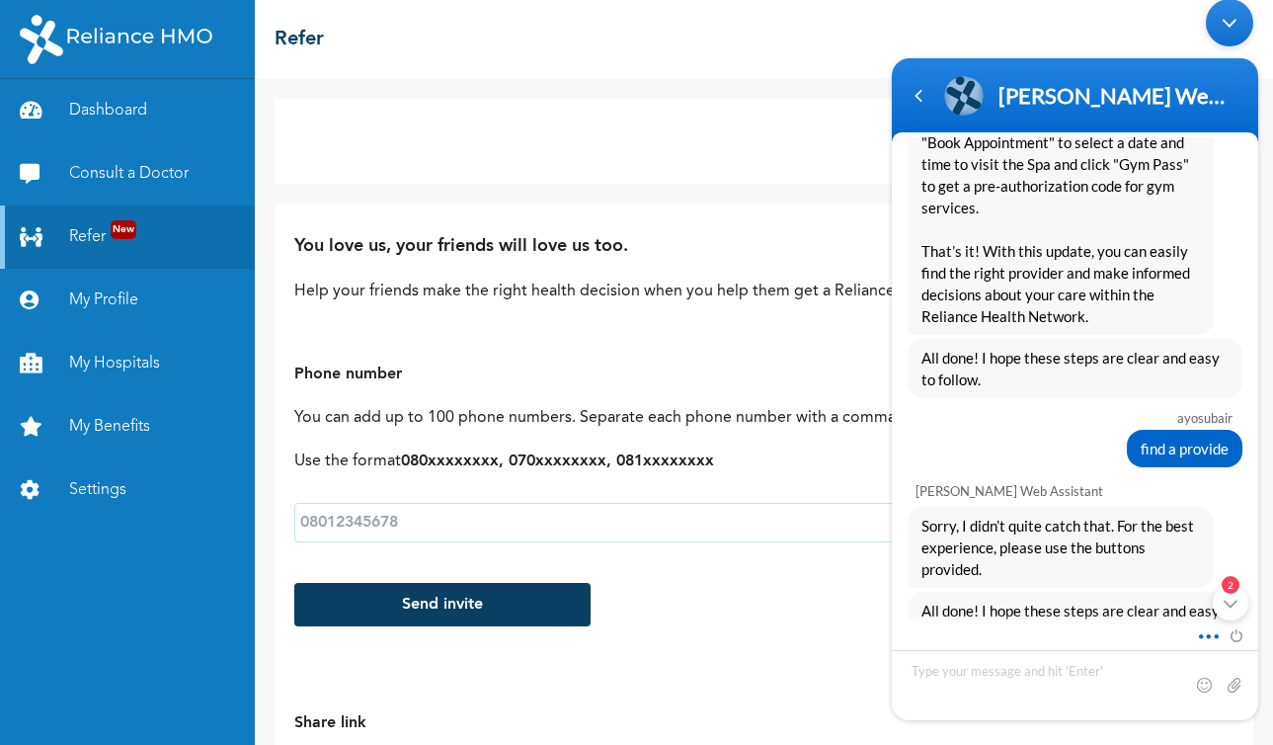
click at [1211, 635] on span at bounding box center [1203, 633] width 15 height 18
click at [1235, 600] on div "2" at bounding box center [1231, 603] width 36 height 36
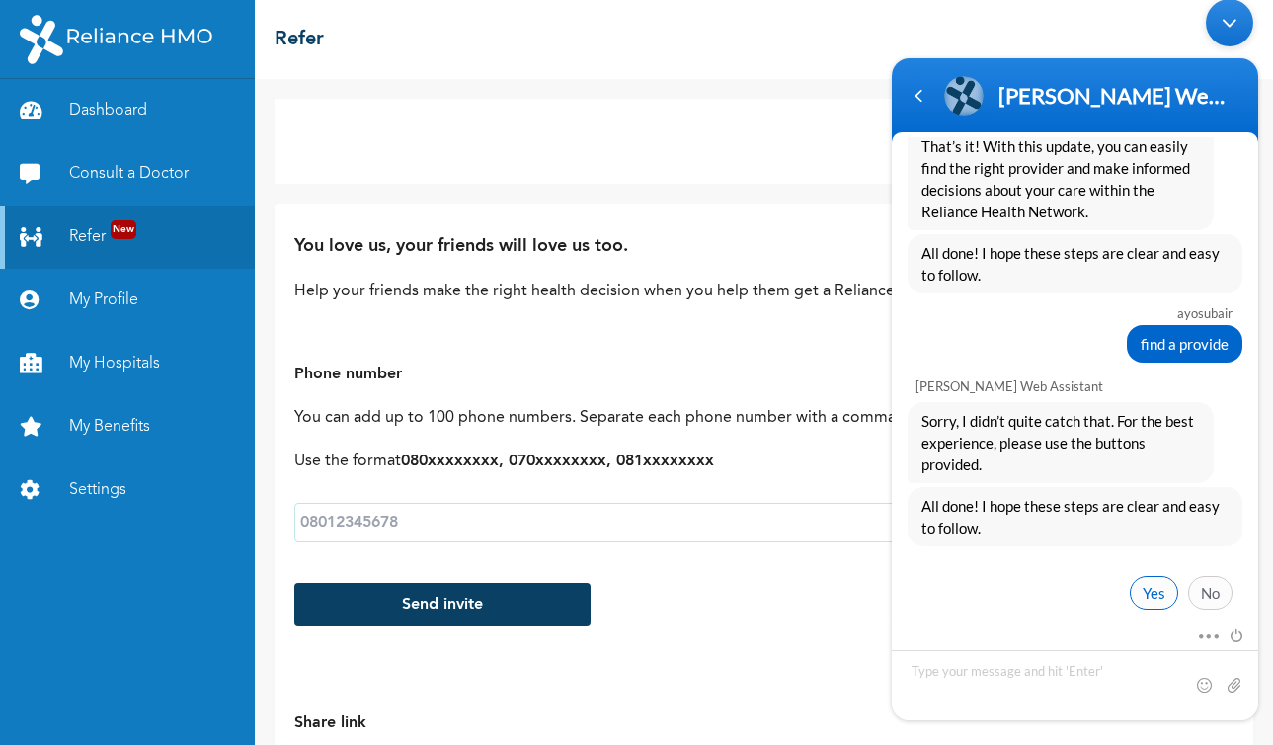
click at [1150, 580] on span "Yes" at bounding box center [1154, 593] width 48 height 34
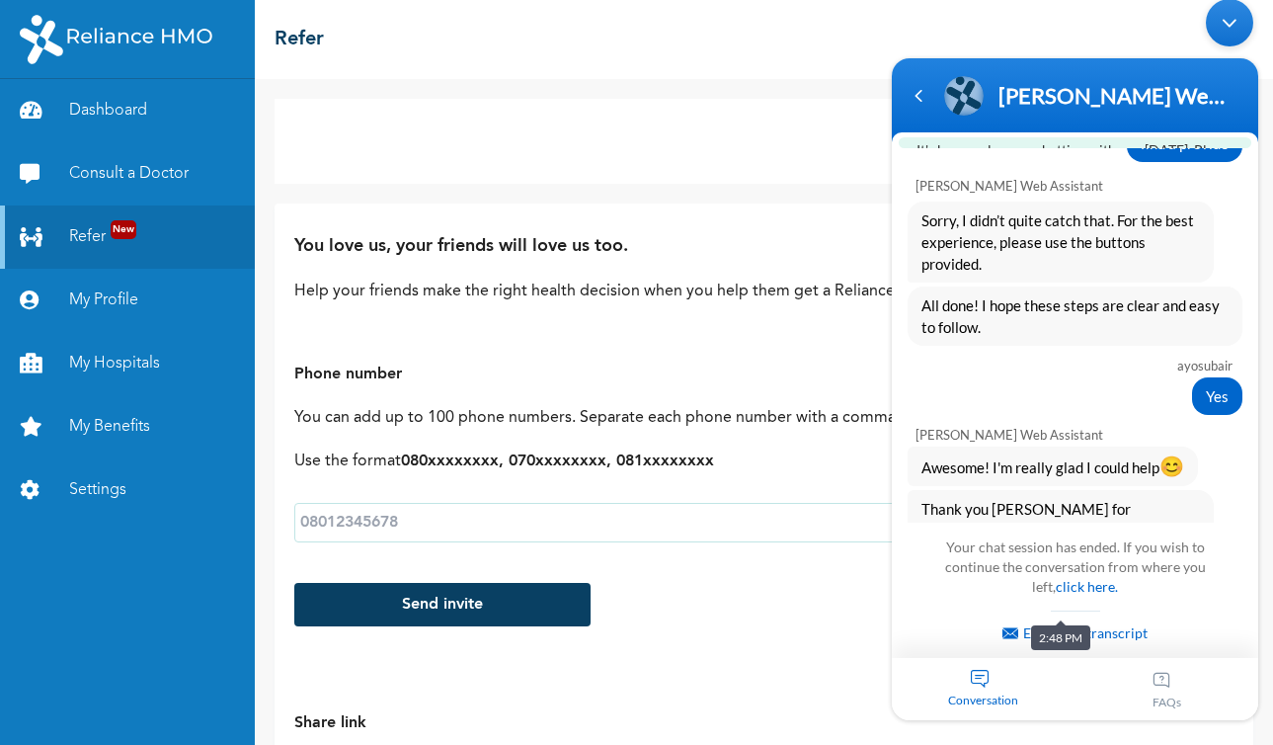
scroll to position [3484, 0]
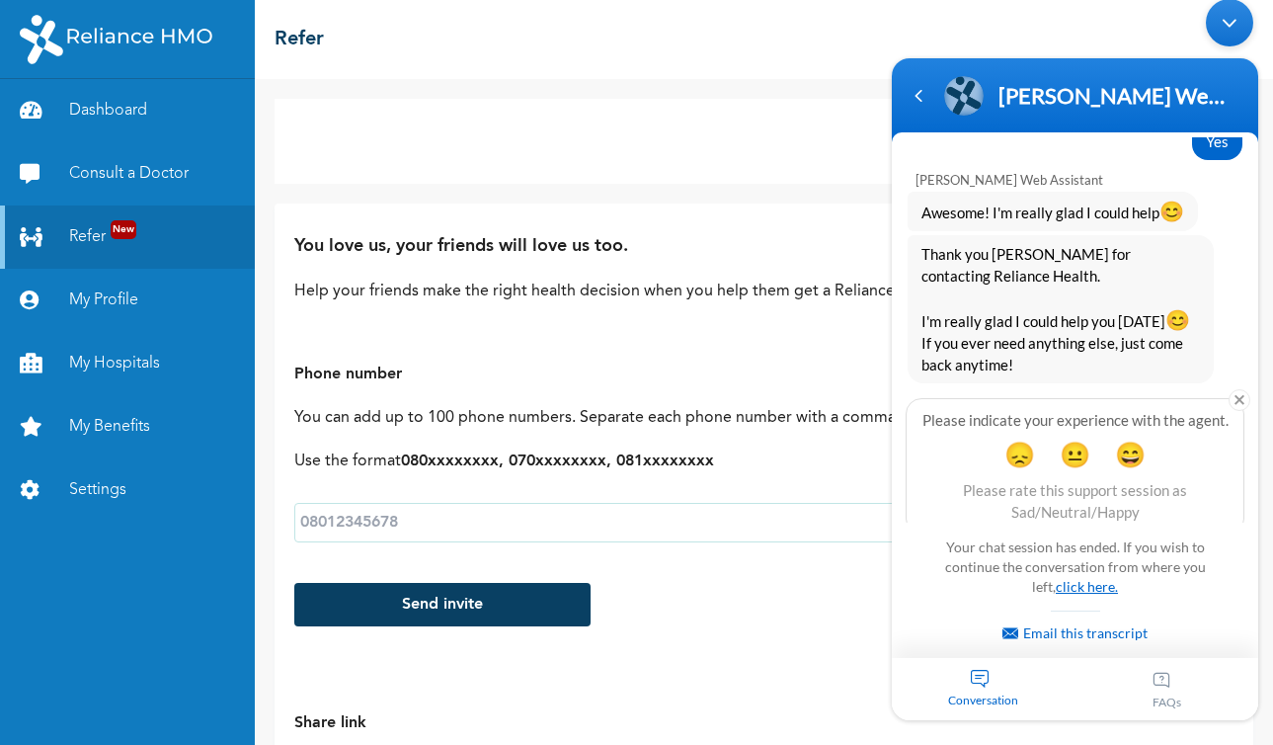
click at [1071, 586] on link "click here." at bounding box center [1087, 586] width 62 height 17
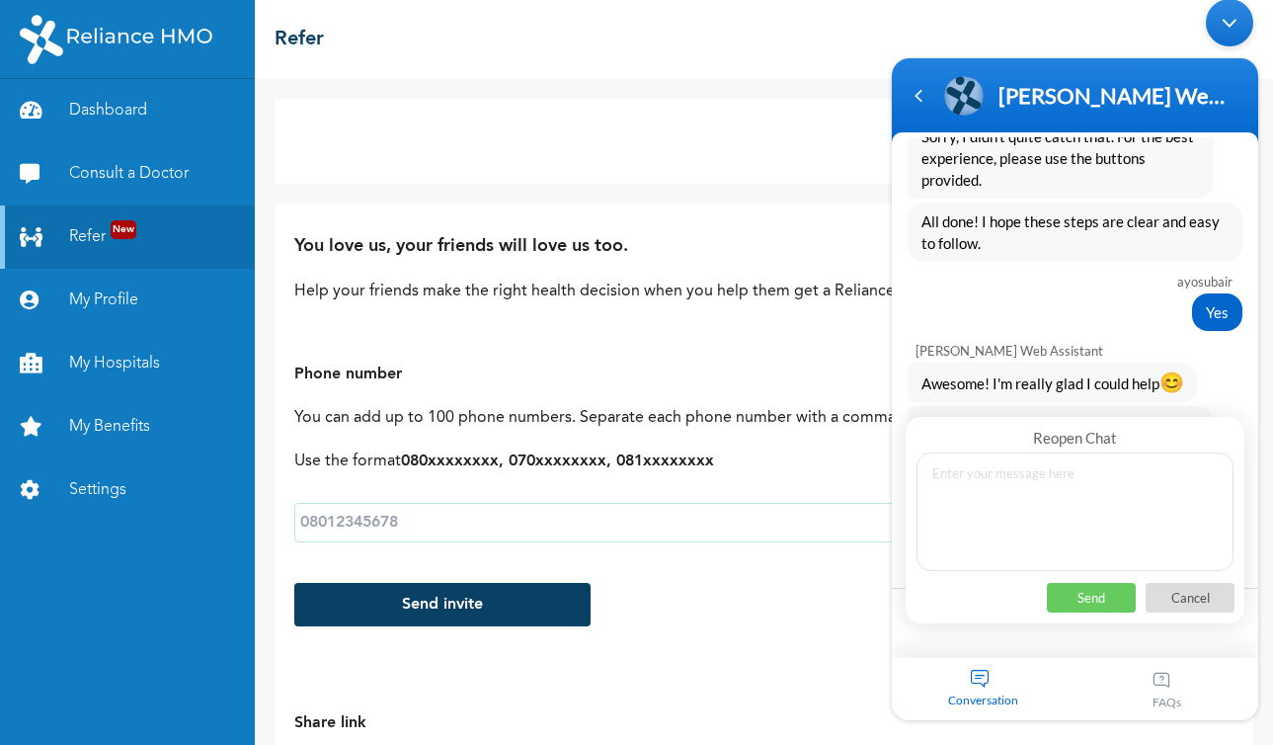
scroll to position [3196, 0]
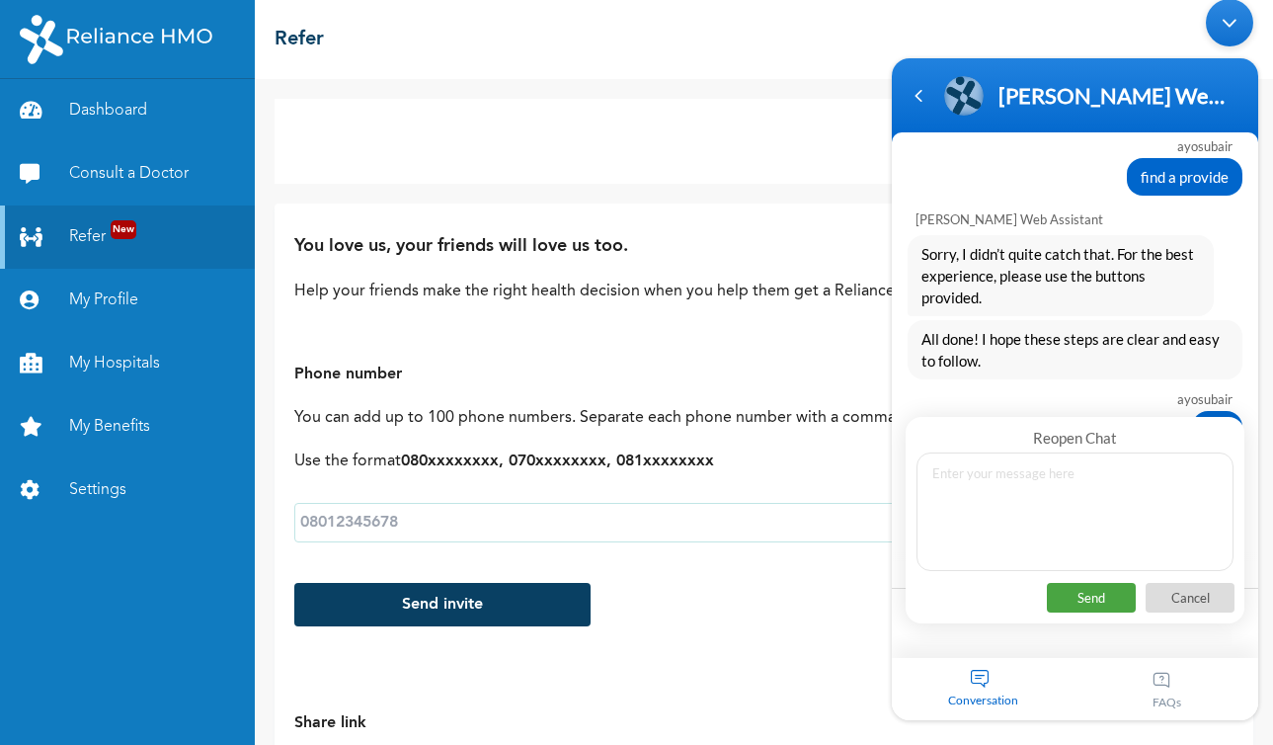
click at [1101, 596] on p "Send" at bounding box center [1091, 598] width 89 height 30
click at [1073, 481] on textarea at bounding box center [1074, 511] width 317 height 119
type textarea "find a provider"
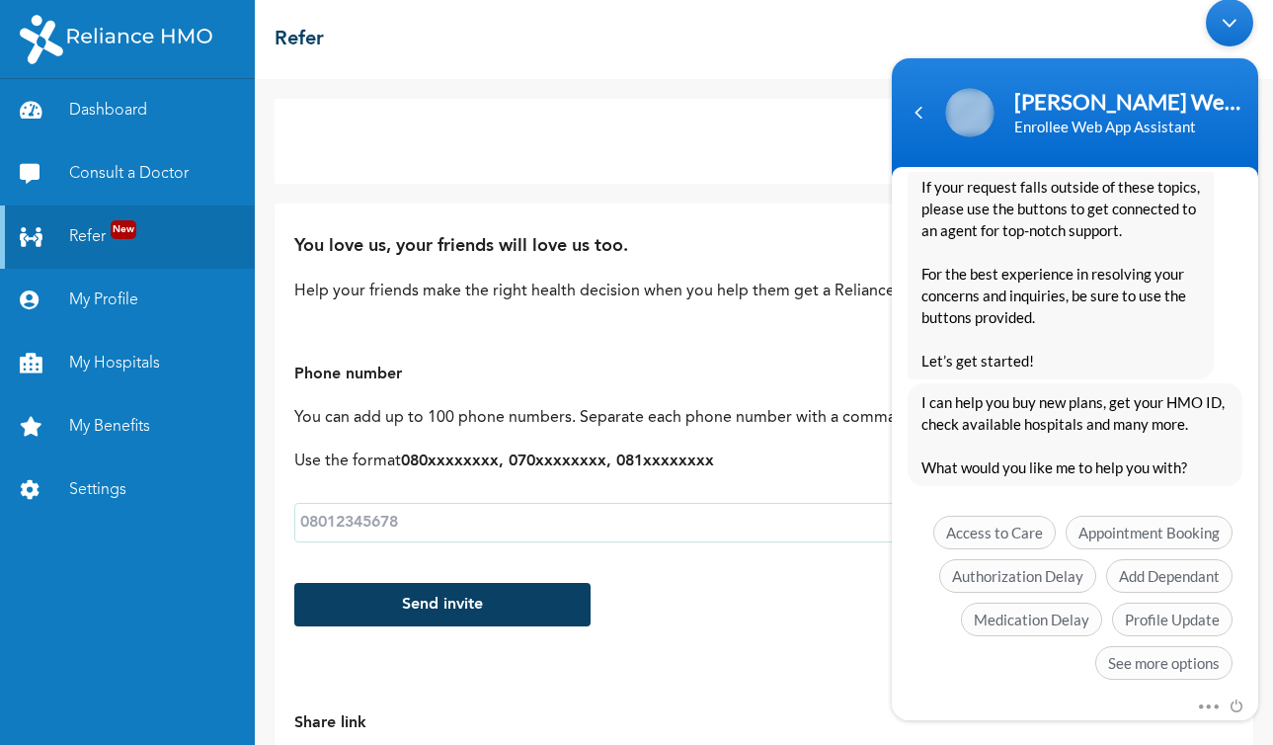
scroll to position [4151, 0]
click at [1025, 516] on span "Access to Care" at bounding box center [994, 533] width 122 height 34
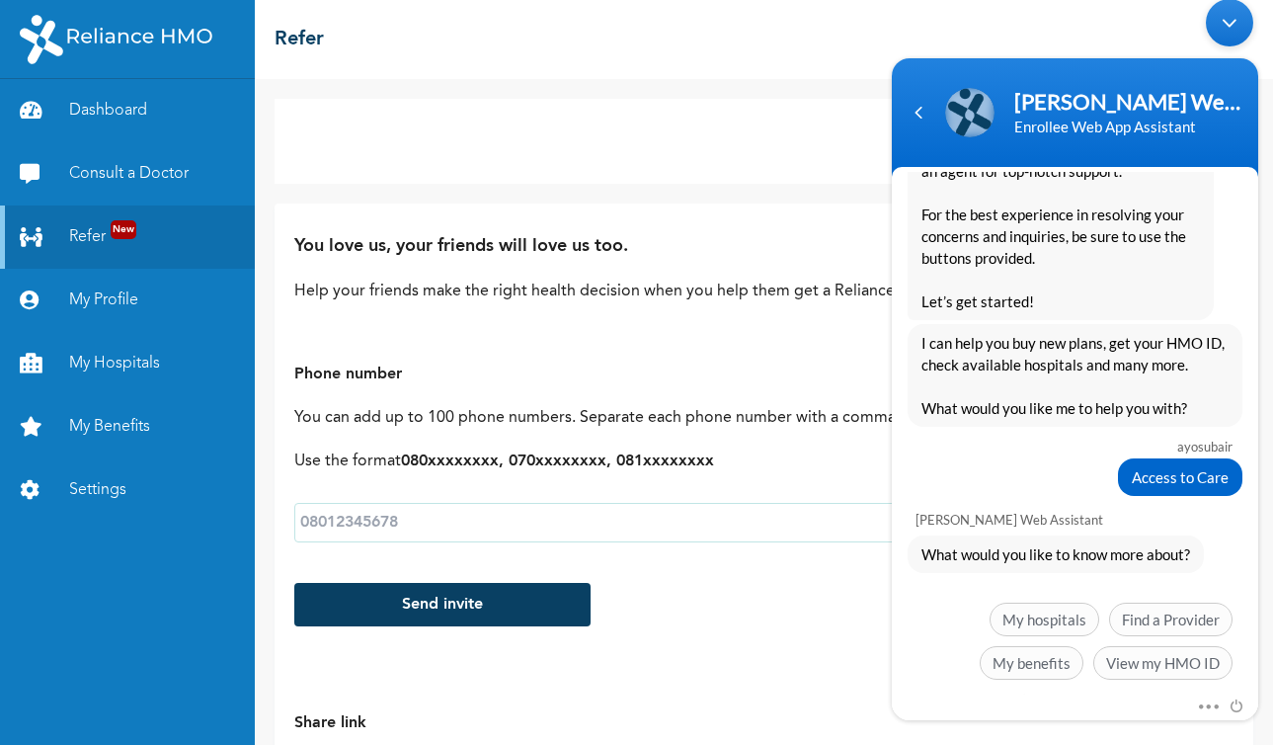
scroll to position [4175, 0]
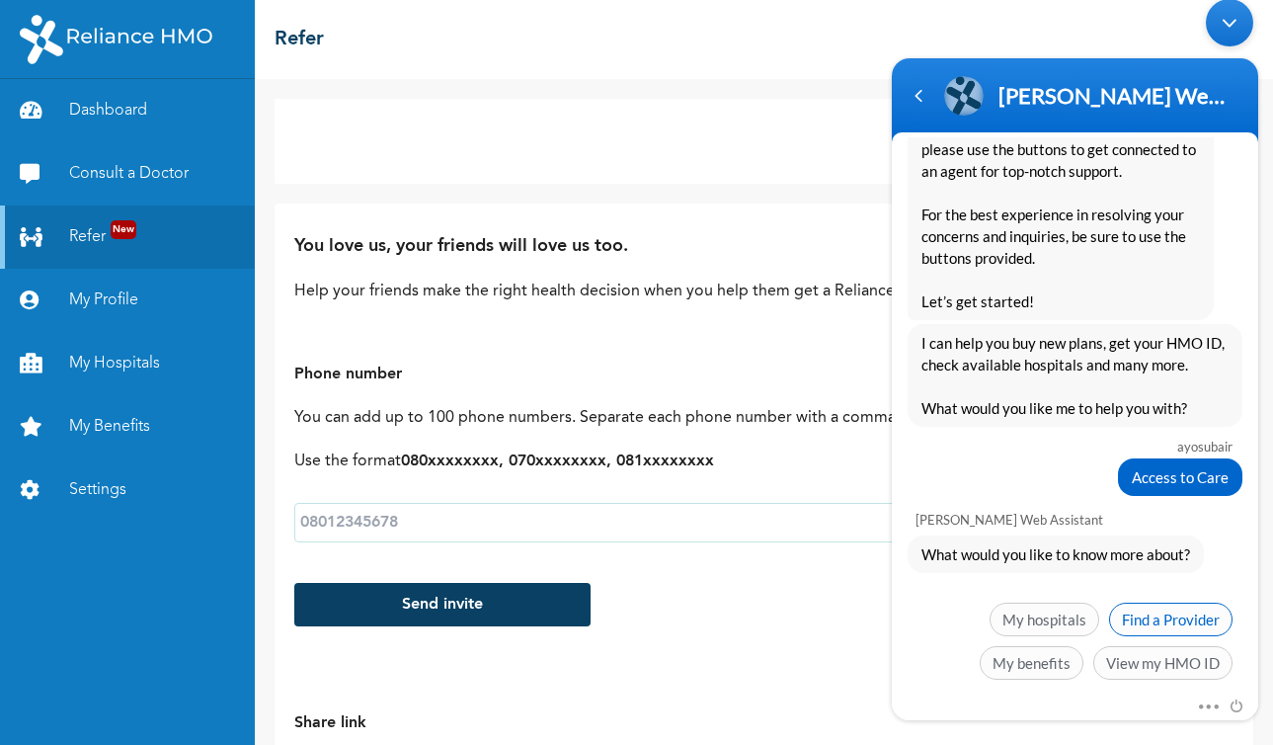
click at [1155, 602] on span "Find a Provider" at bounding box center [1170, 619] width 123 height 34
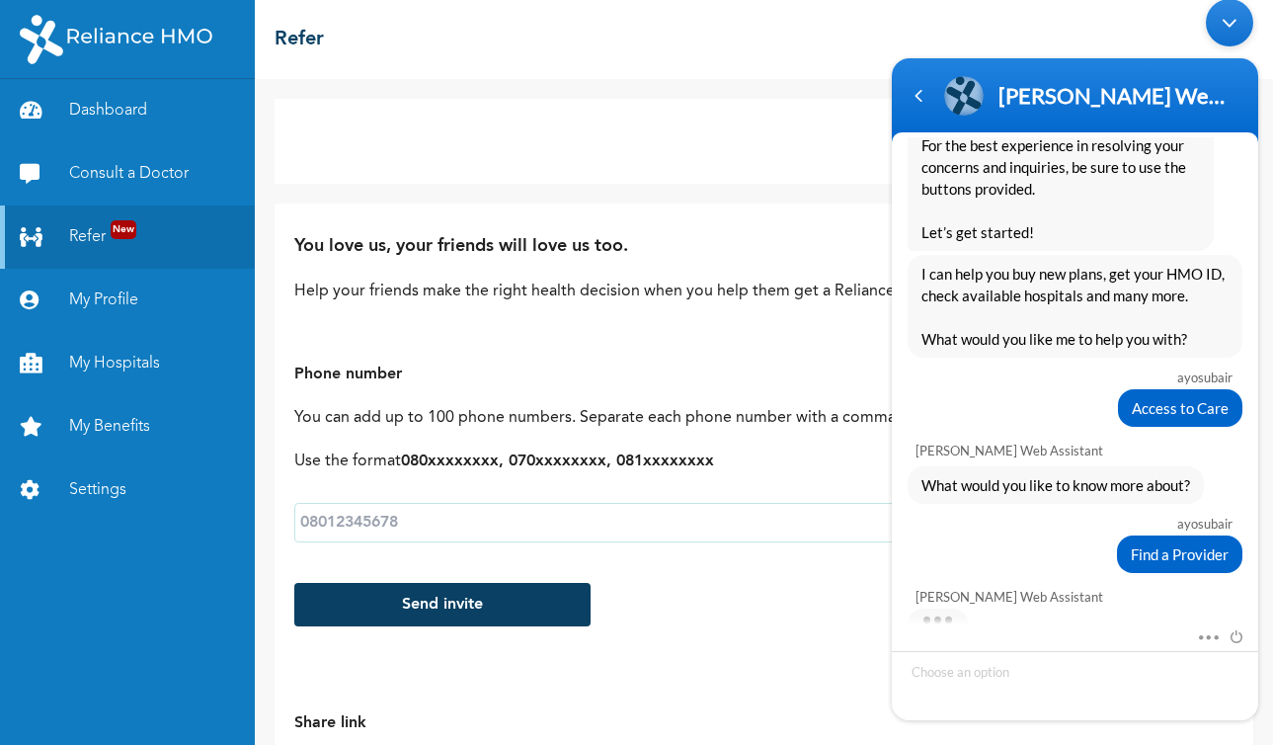
drag, startPoint x: 1265, startPoint y: 442, endPoint x: 1269, endPoint y: 486, distance: 43.6
click at [1268, 486] on html "[PERSON_NAME] Web Assistant Enrollee Web App Assistant ayosubair good afternoon…" at bounding box center [1075, 359] width 386 height 741
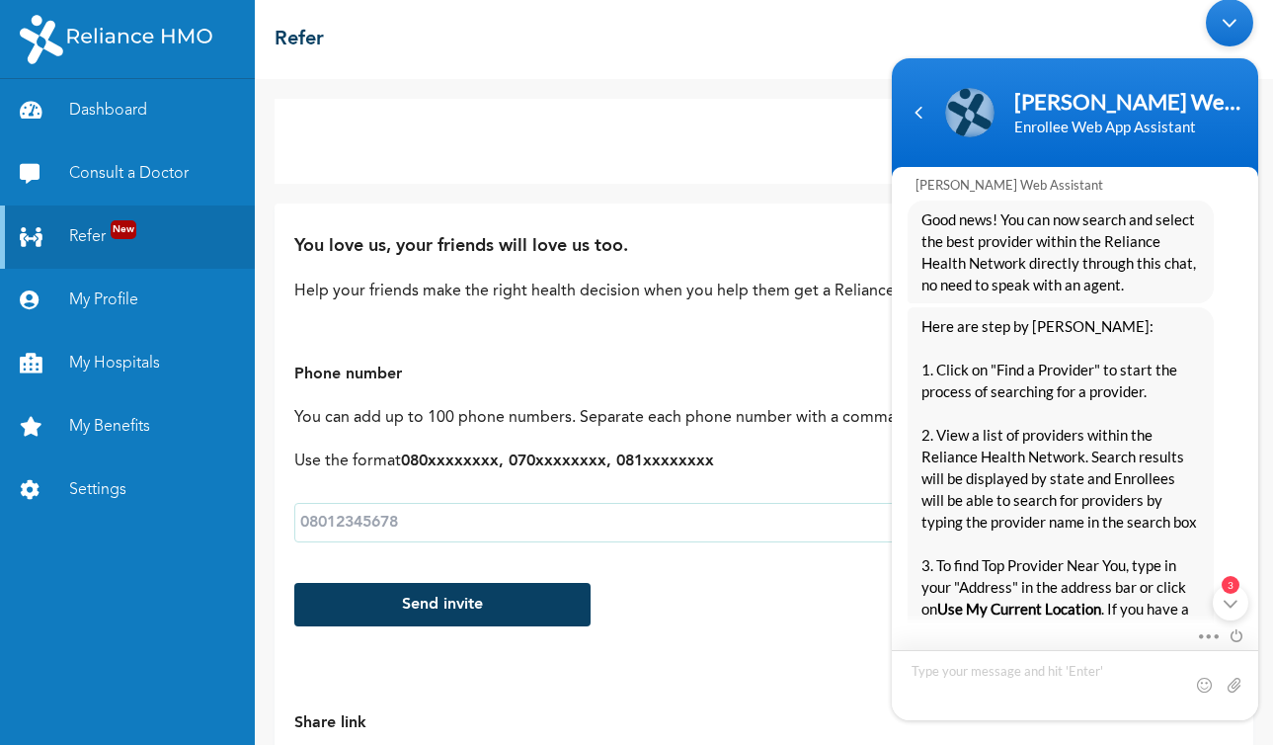
scroll to position [4671, 0]
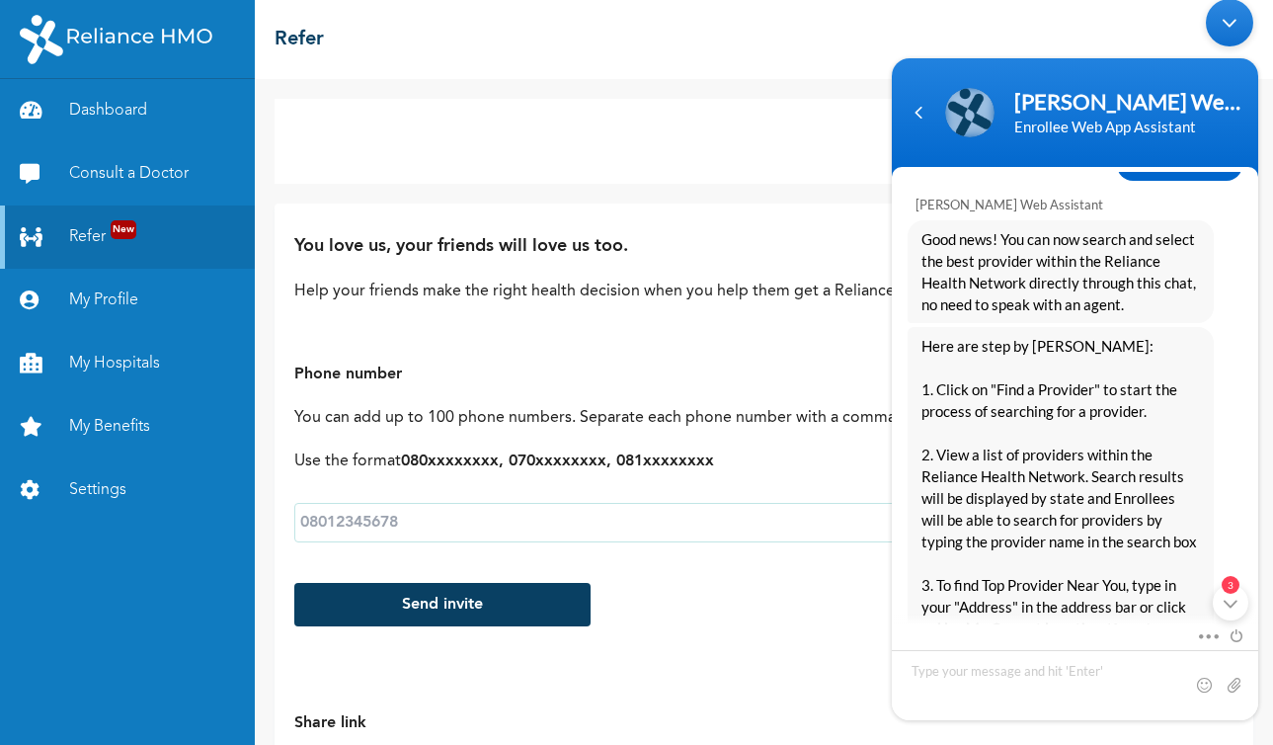
drag, startPoint x: 1268, startPoint y: 439, endPoint x: 1275, endPoint y: 502, distance: 62.6
click at [1268, 502] on html "[PERSON_NAME] Web Assistant Enrollee Web App Assistant ayosubair good afternoon…" at bounding box center [1075, 359] width 386 height 741
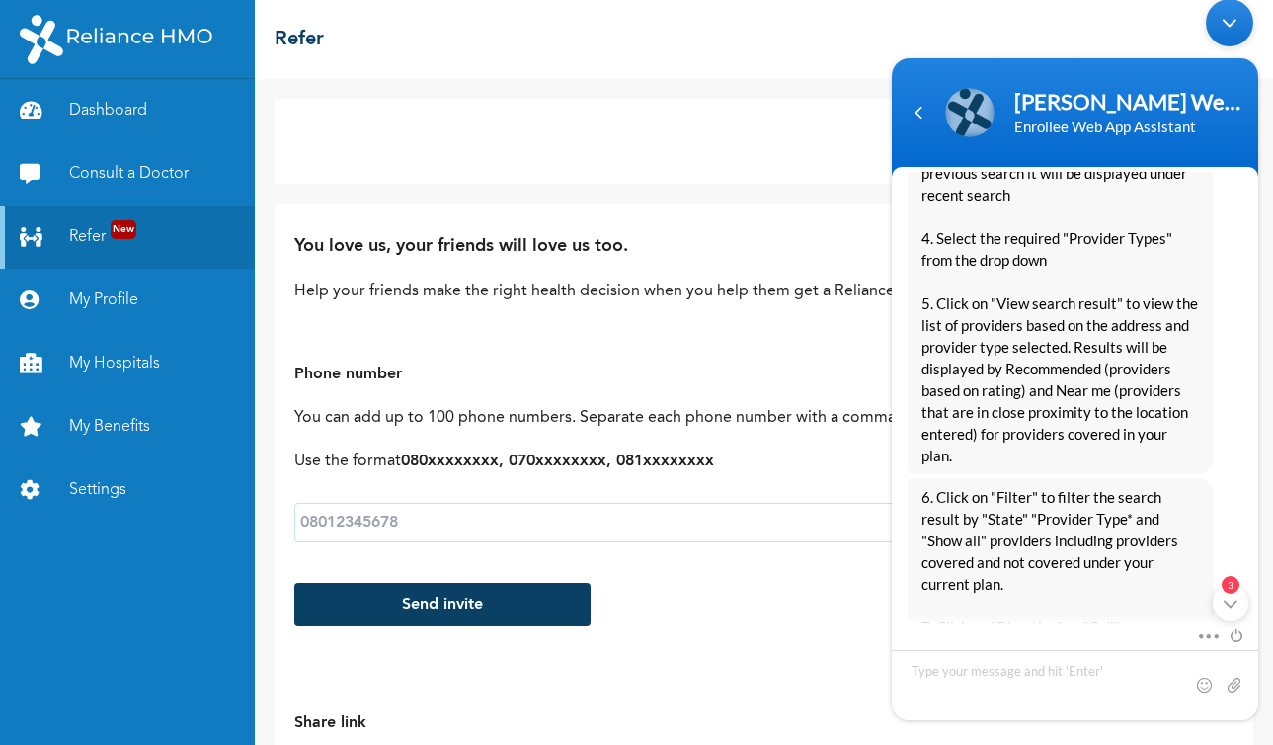
scroll to position [5163, 0]
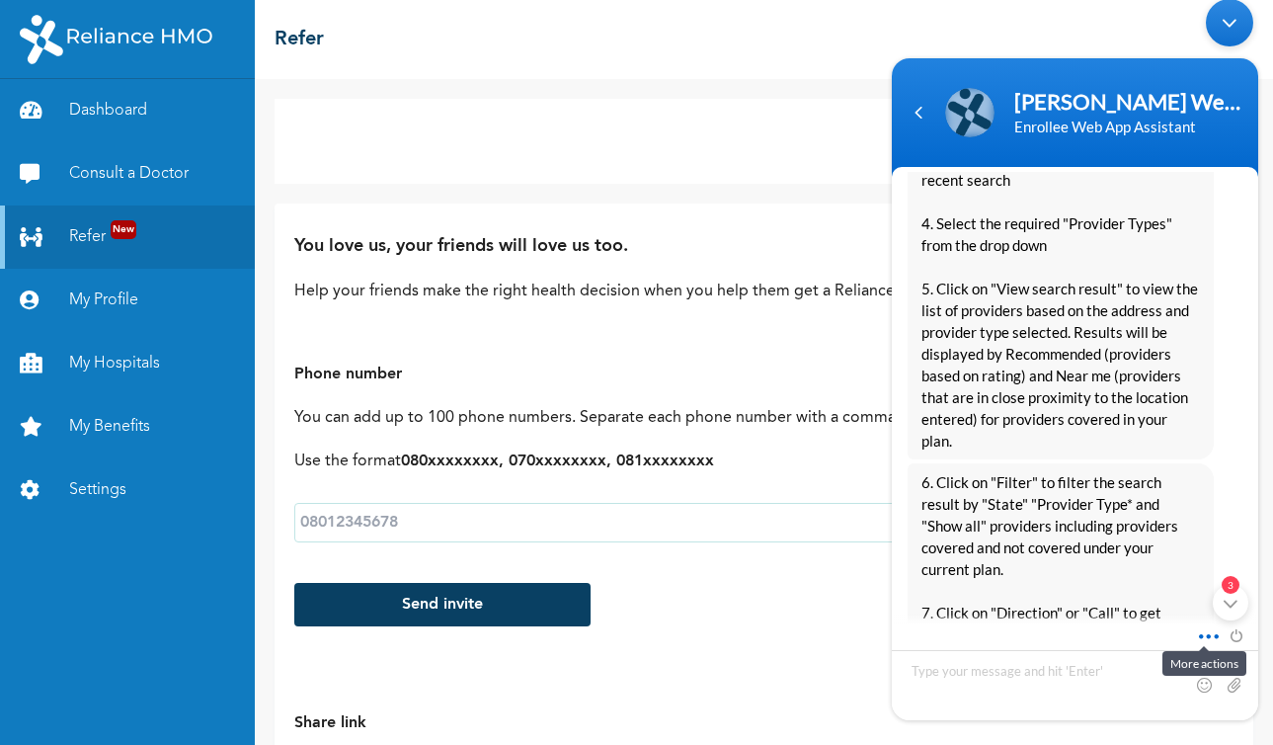
click at [1211, 636] on span at bounding box center [1203, 633] width 15 height 18
click at [1213, 636] on ul "Mute Send email" at bounding box center [1136, 605] width 169 height 83
click at [1235, 601] on div "3" at bounding box center [1231, 603] width 36 height 36
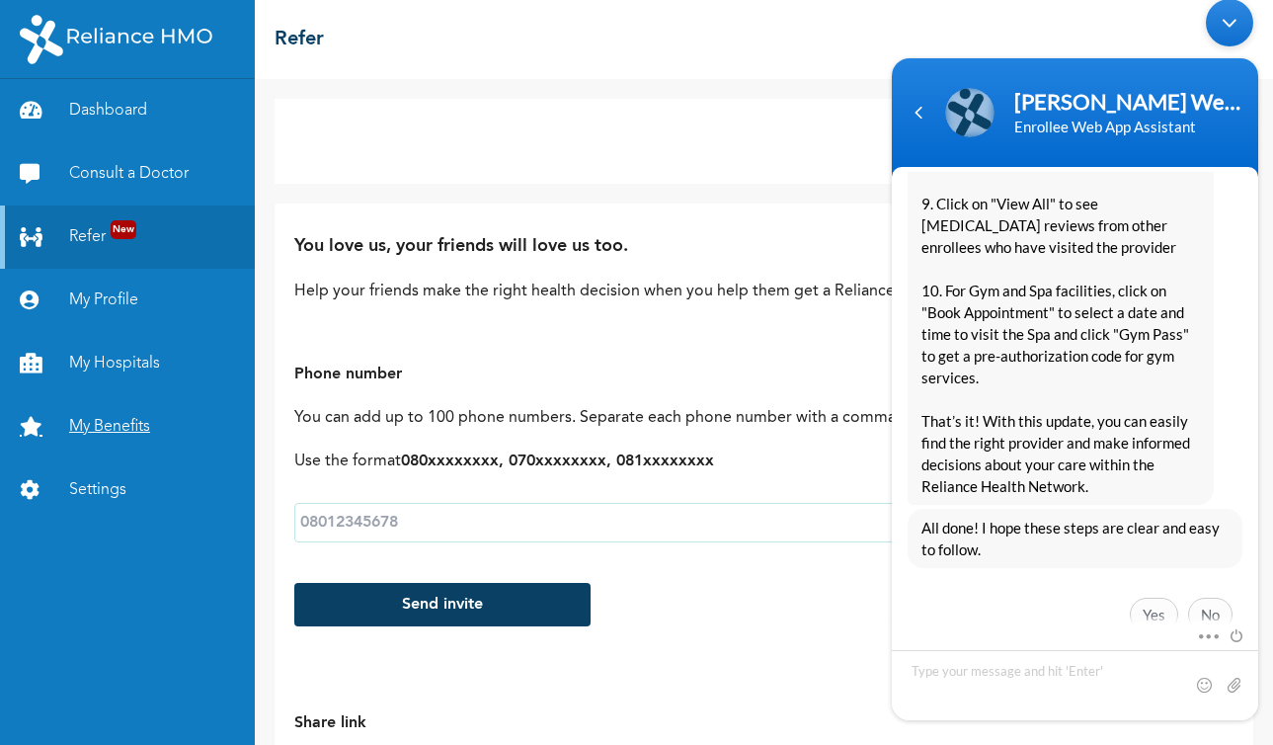
click at [106, 426] on link "My Benefits" at bounding box center [127, 426] width 255 height 63
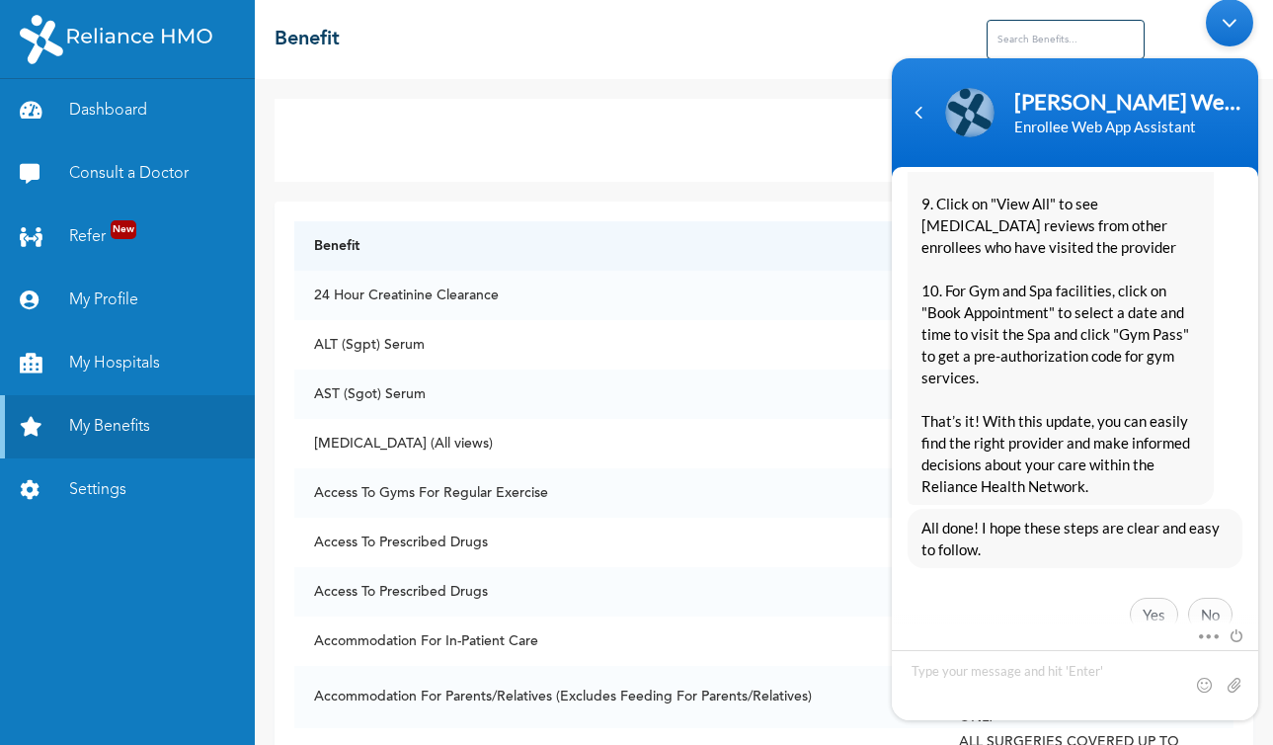
click at [1235, 16] on div "Minimize live chat window" at bounding box center [1229, 22] width 47 height 47
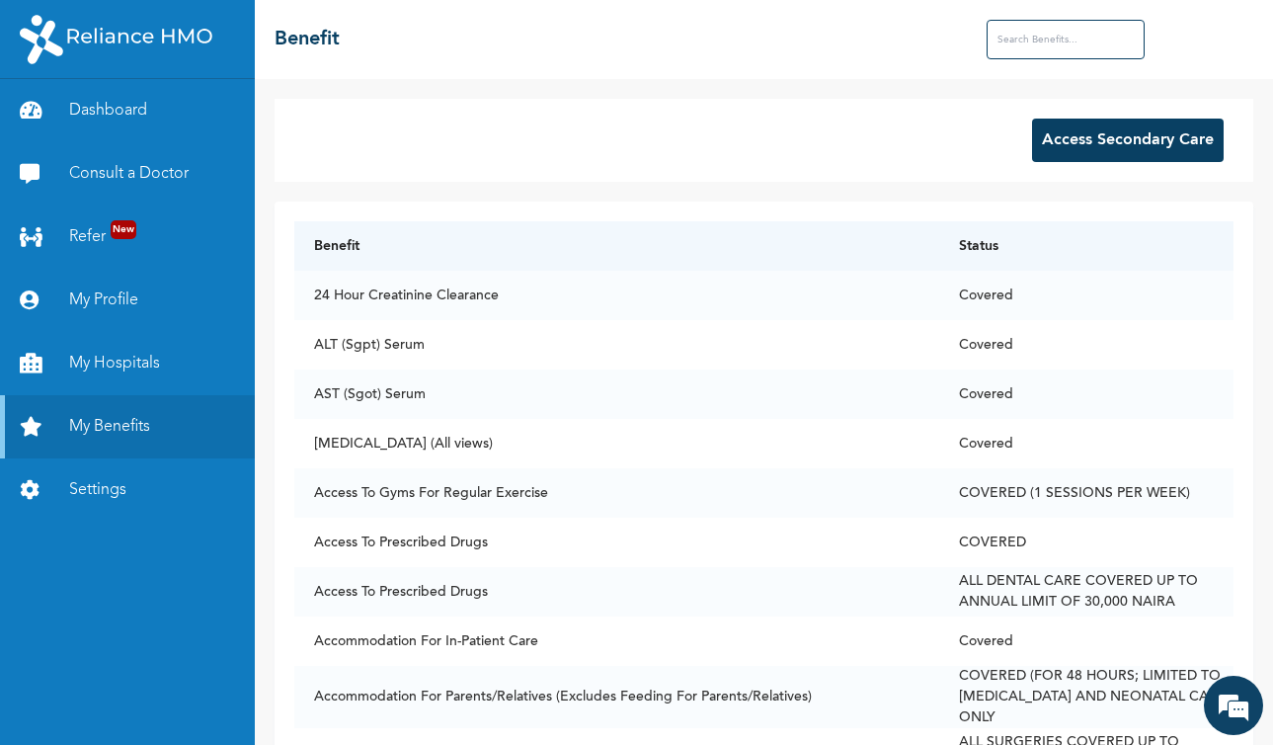
click at [1031, 40] on input "text" at bounding box center [1066, 40] width 158 height 40
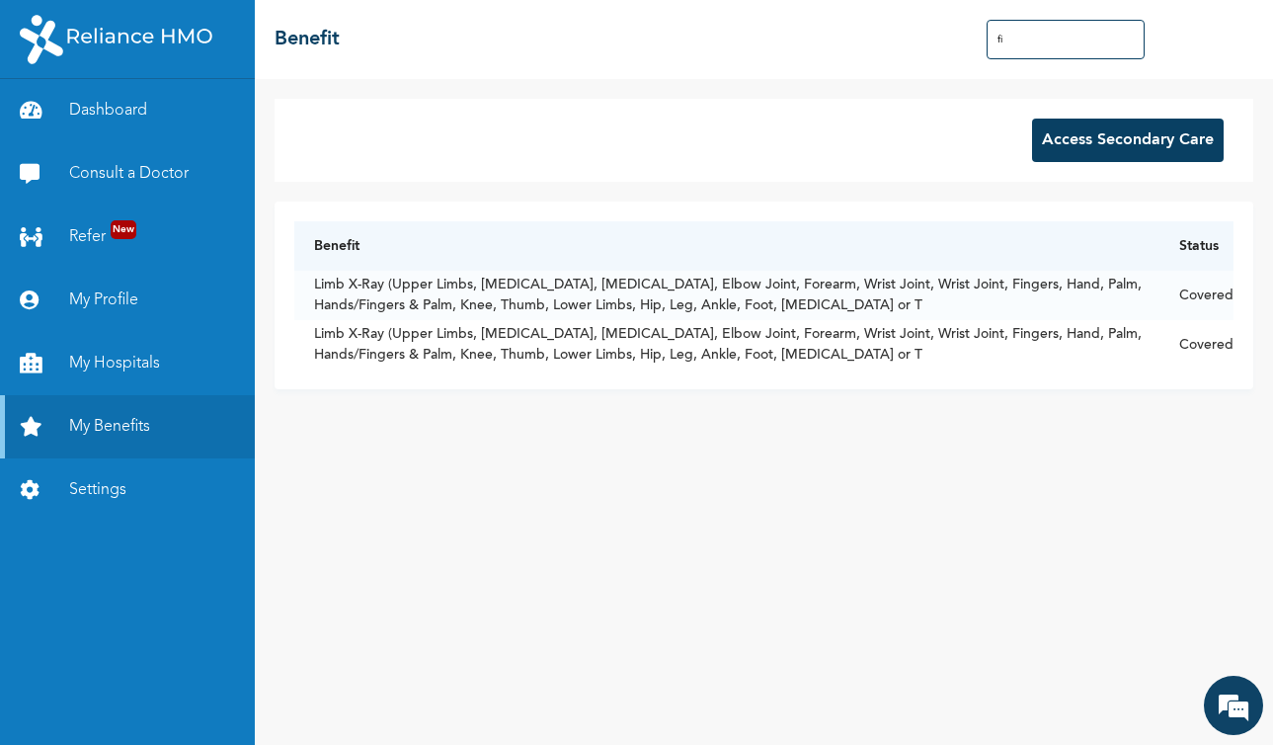
type input "f"
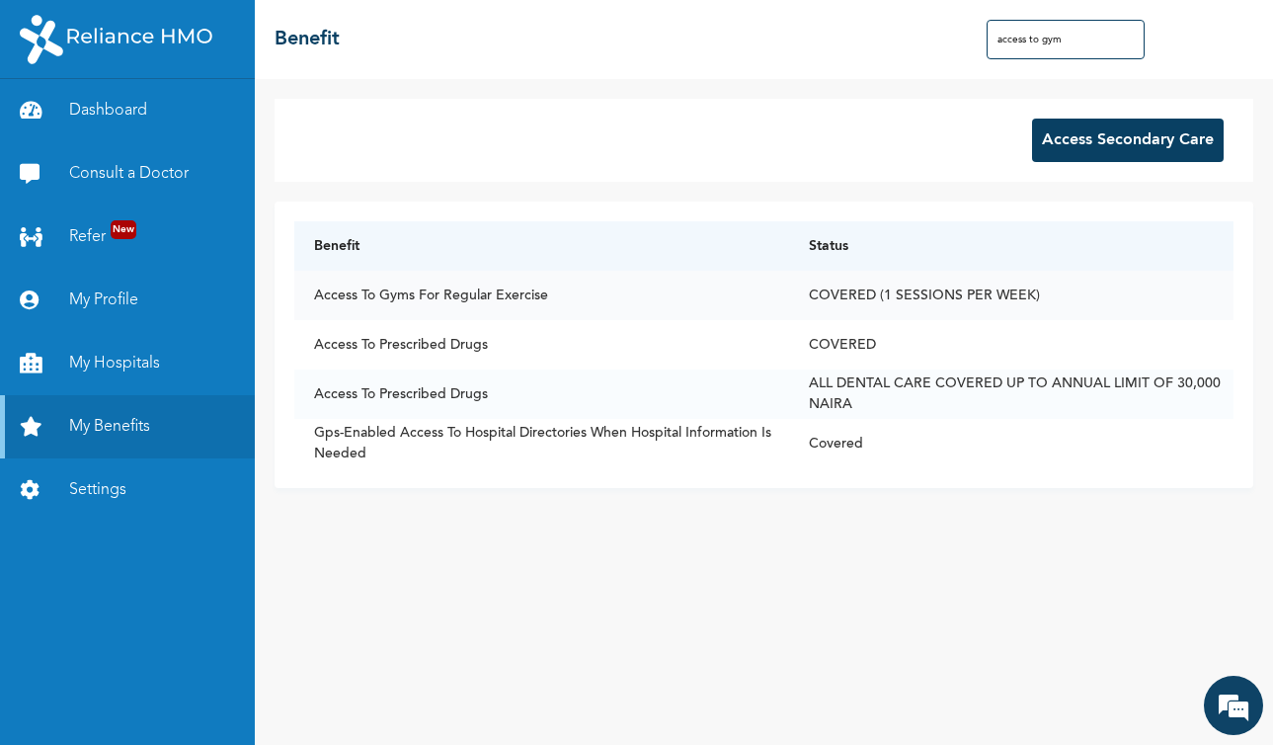
type input "access to gym"
click at [449, 290] on td "Access To Gyms For Regular Exercise" at bounding box center [541, 295] width 495 height 49
click at [932, 299] on td "COVERED (1 SESSIONS PER WEEK)" at bounding box center [1011, 295] width 444 height 49
click at [932, 298] on td "COVERED (1 SESSIONS PER WEEK)" at bounding box center [1011, 295] width 444 height 49
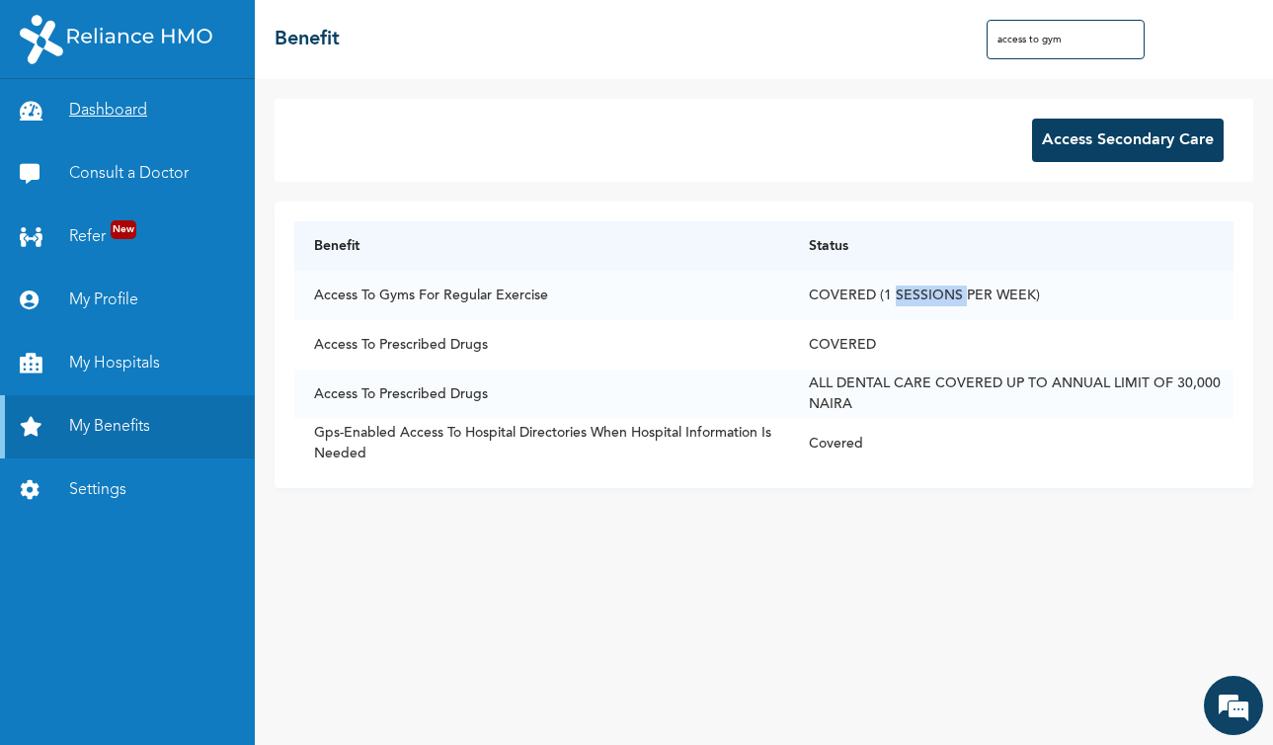
click at [93, 106] on link "Dashboard" at bounding box center [127, 110] width 255 height 63
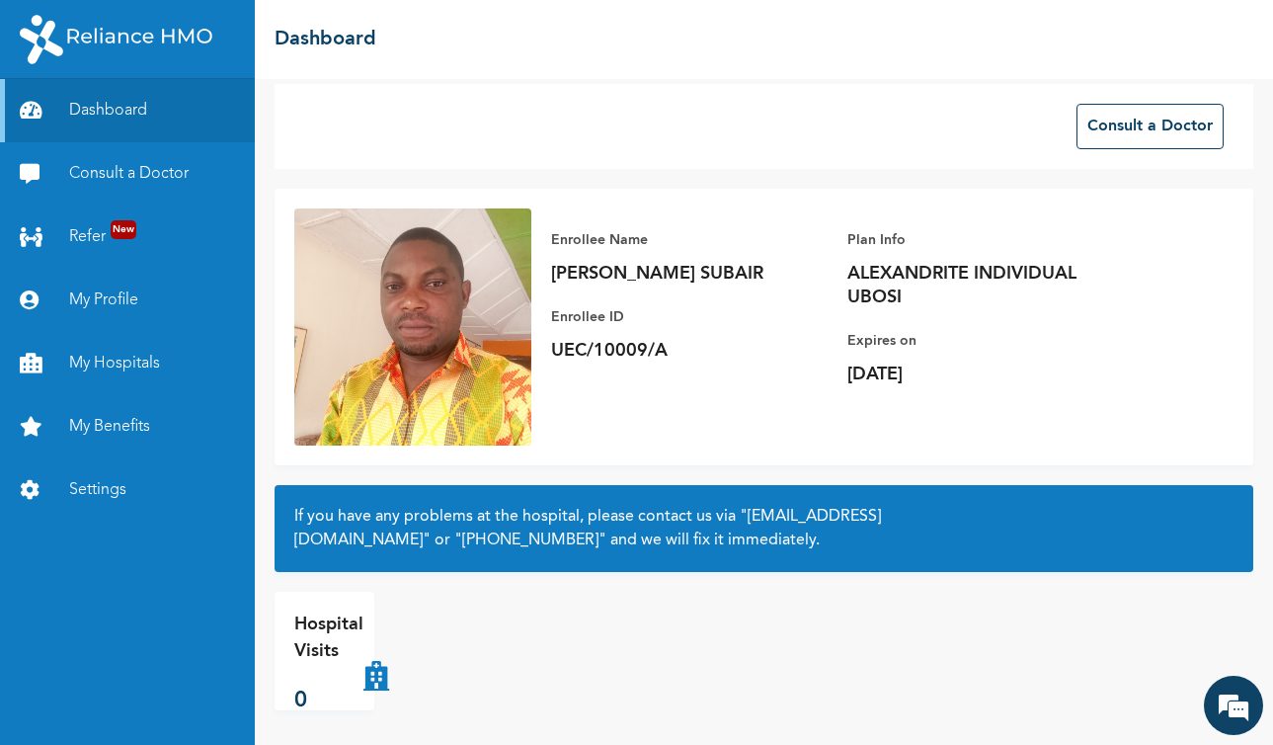
scroll to position [20, 0]
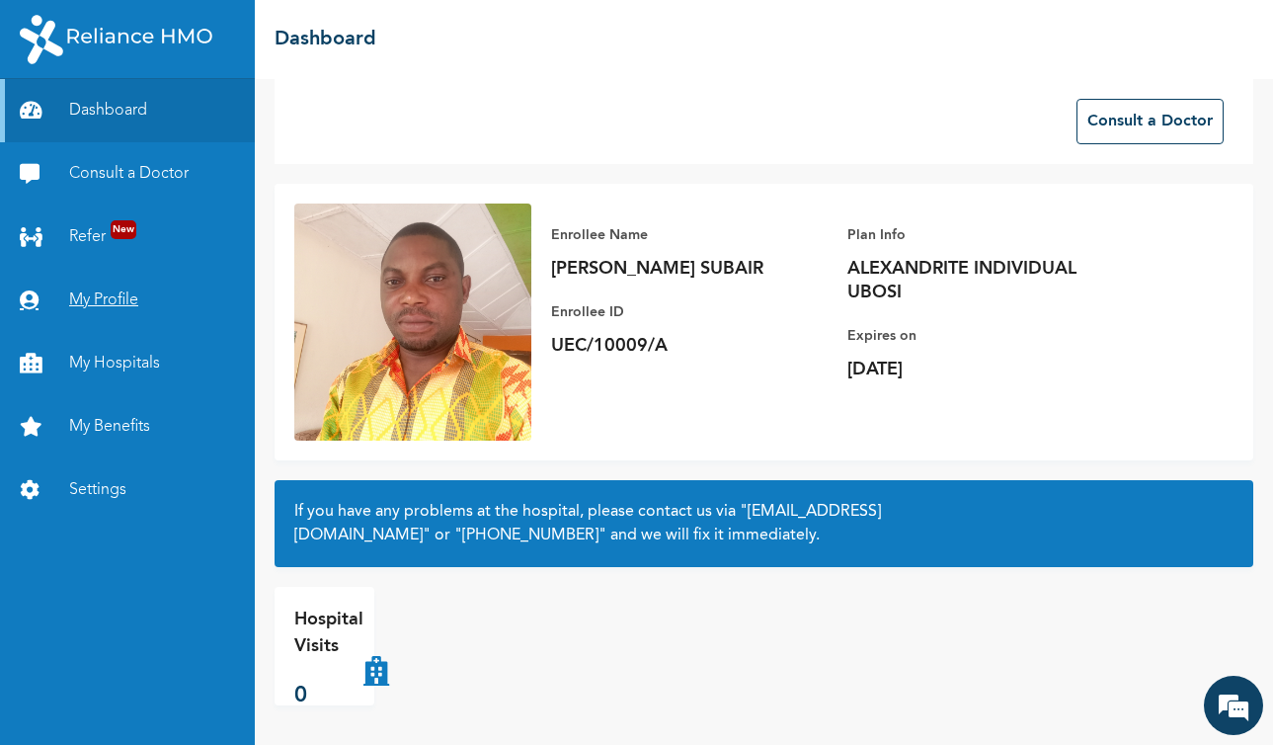
click at [108, 295] on link "My Profile" at bounding box center [127, 300] width 255 height 63
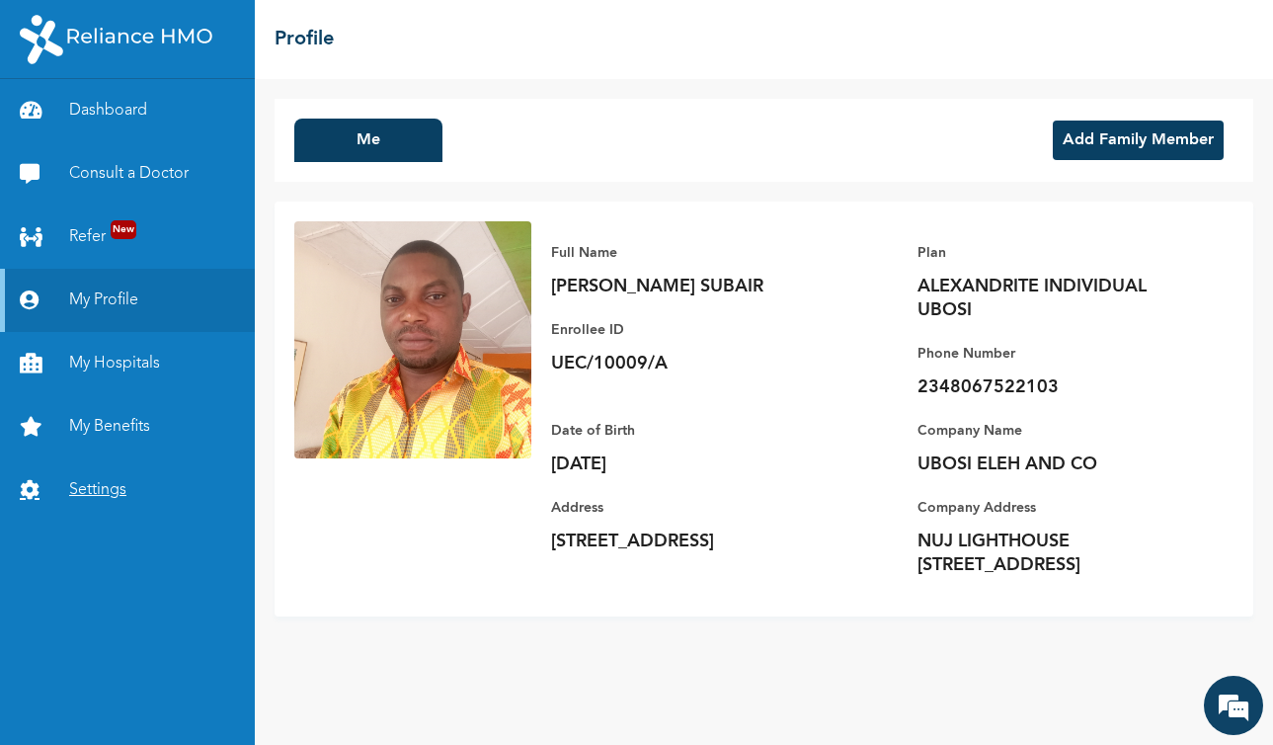
click at [103, 493] on link "Settings" at bounding box center [127, 489] width 255 height 63
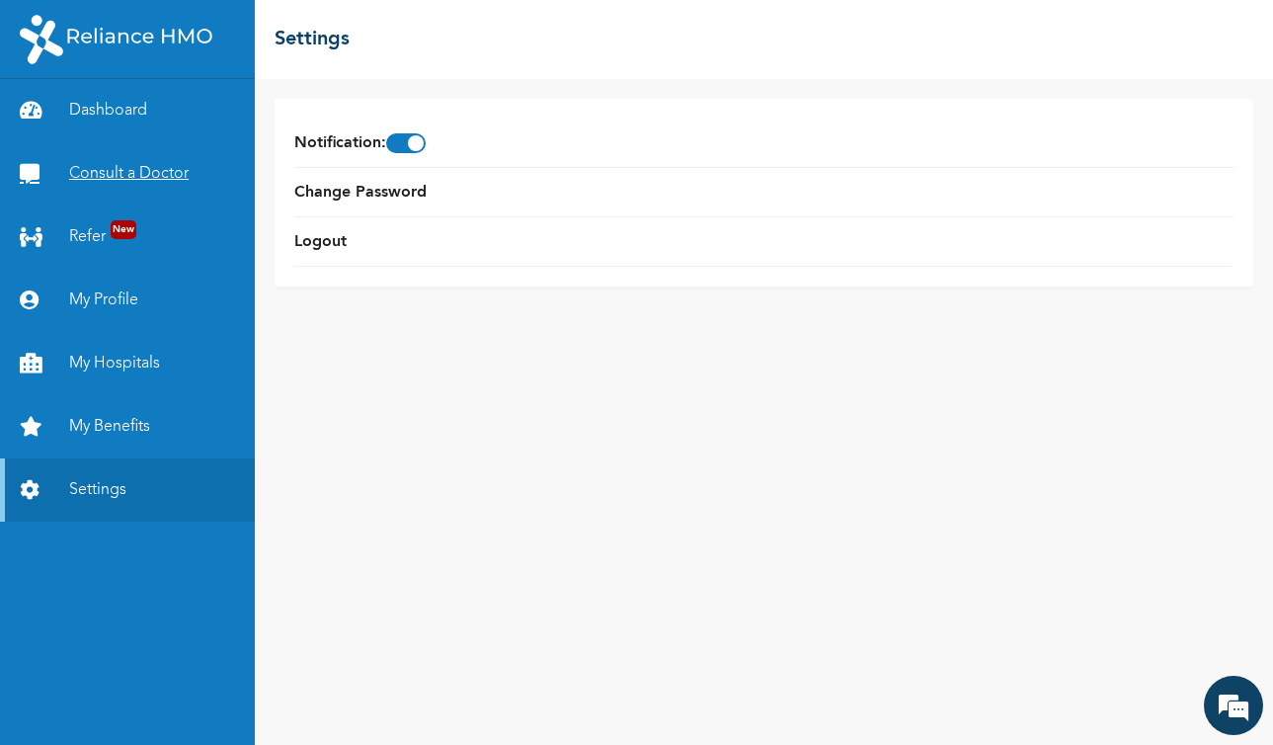
click at [102, 166] on link "Consult a Doctor" at bounding box center [127, 173] width 255 height 63
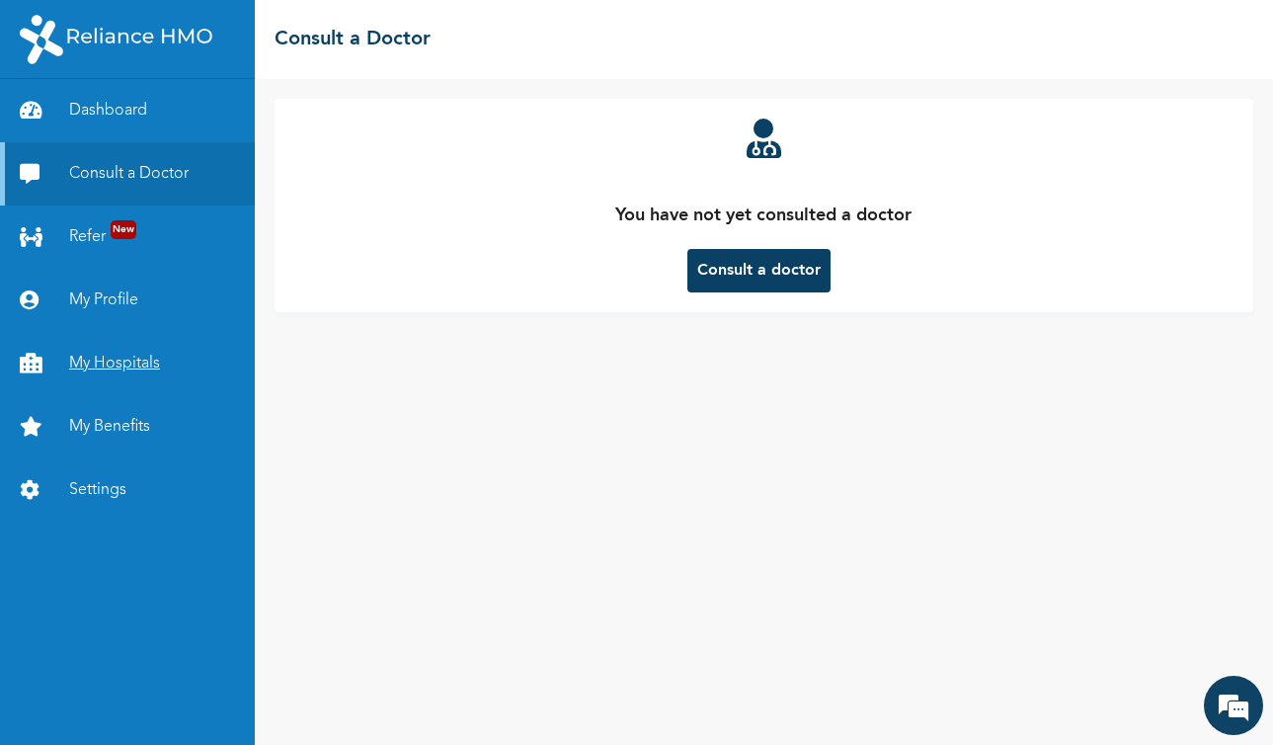
click at [92, 368] on link "My Hospitals" at bounding box center [127, 363] width 255 height 63
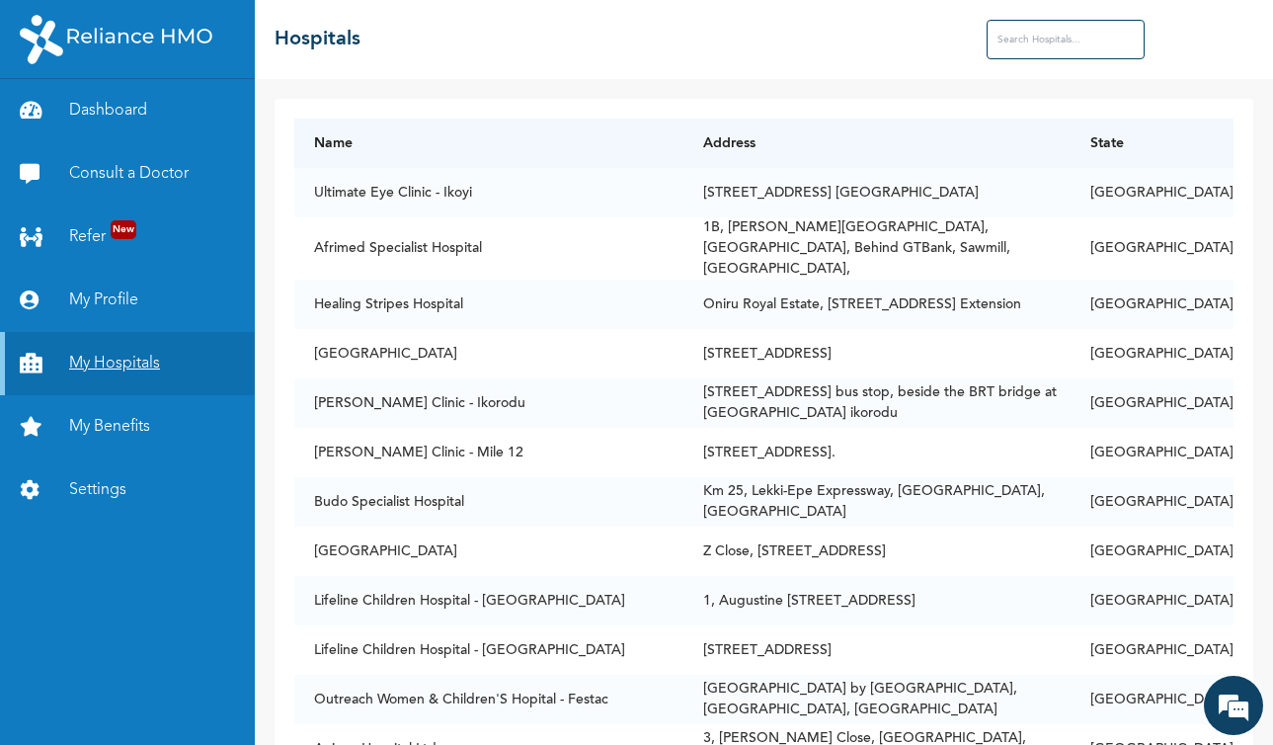
scroll to position [5834, 0]
